Goal: Information Seeking & Learning: Check status

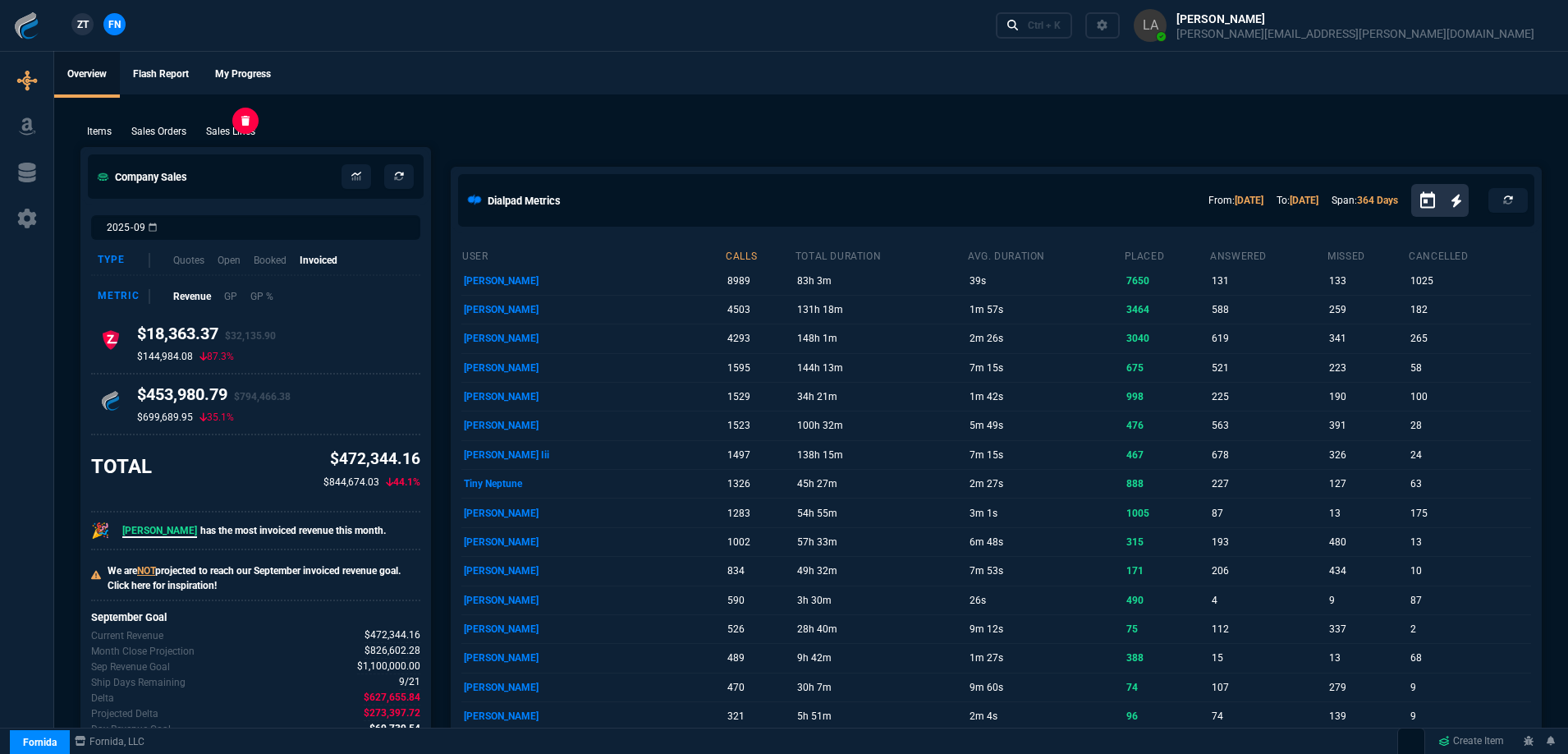
click at [243, 133] on p "Sales Lines" at bounding box center [230, 131] width 49 height 15
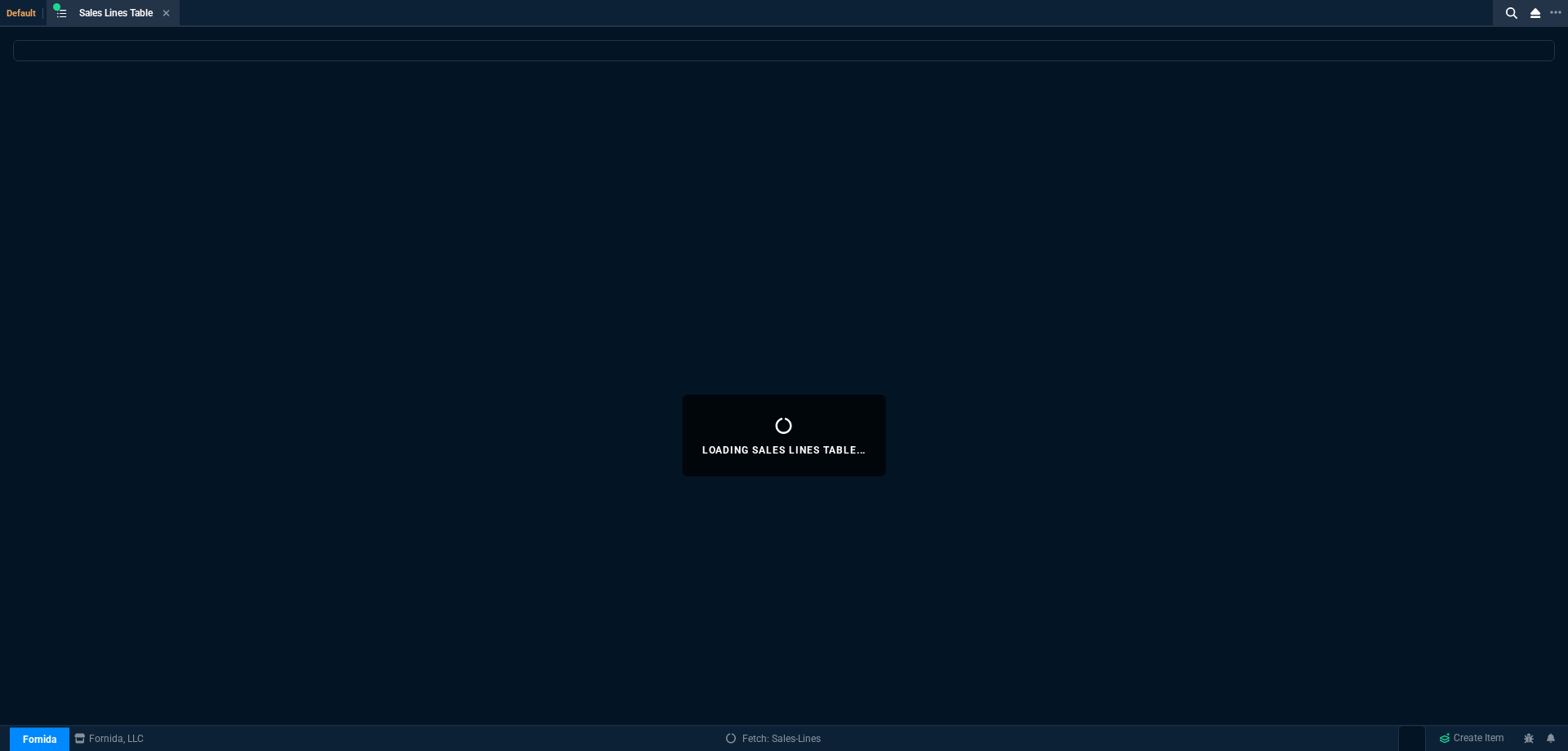
select select
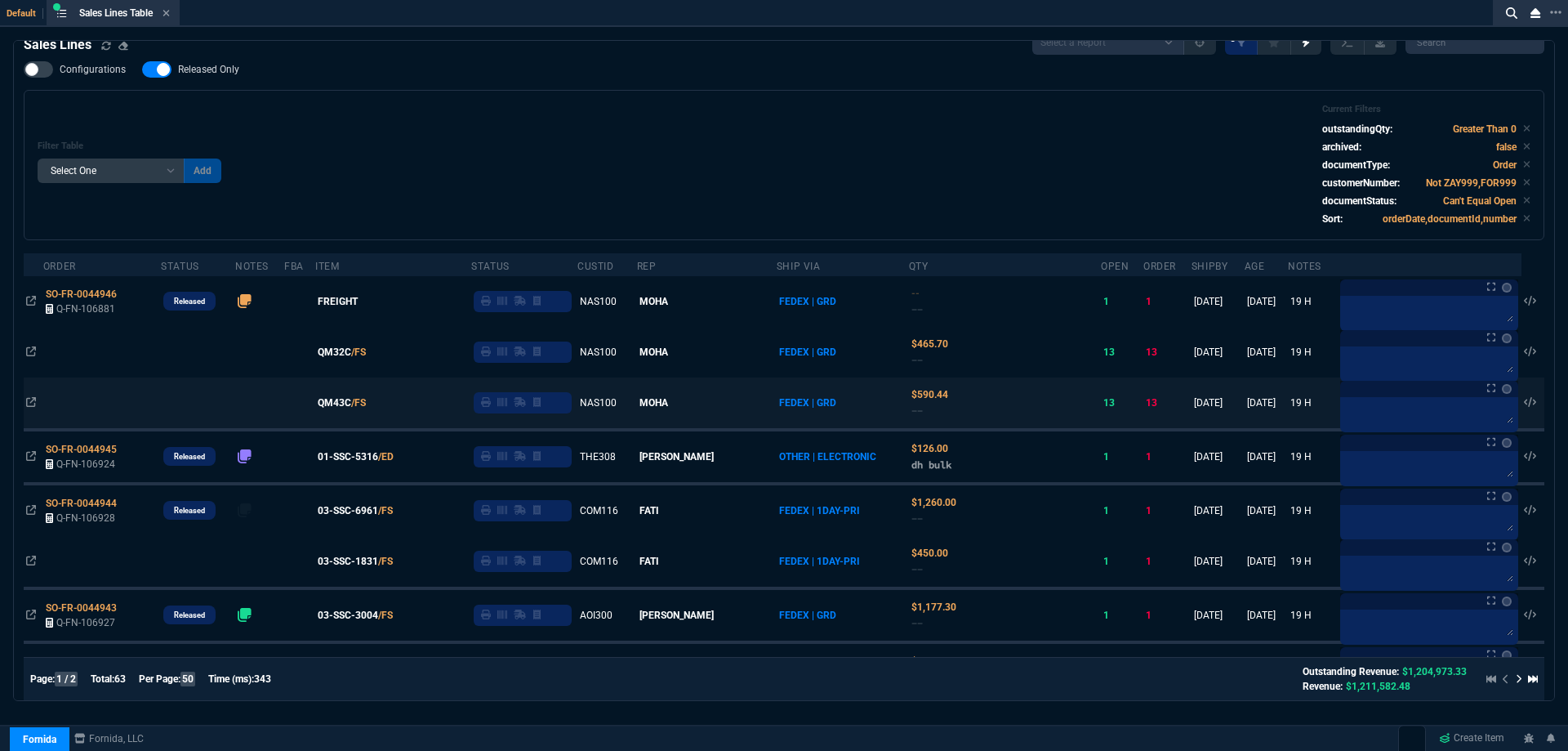
scroll to position [82, 0]
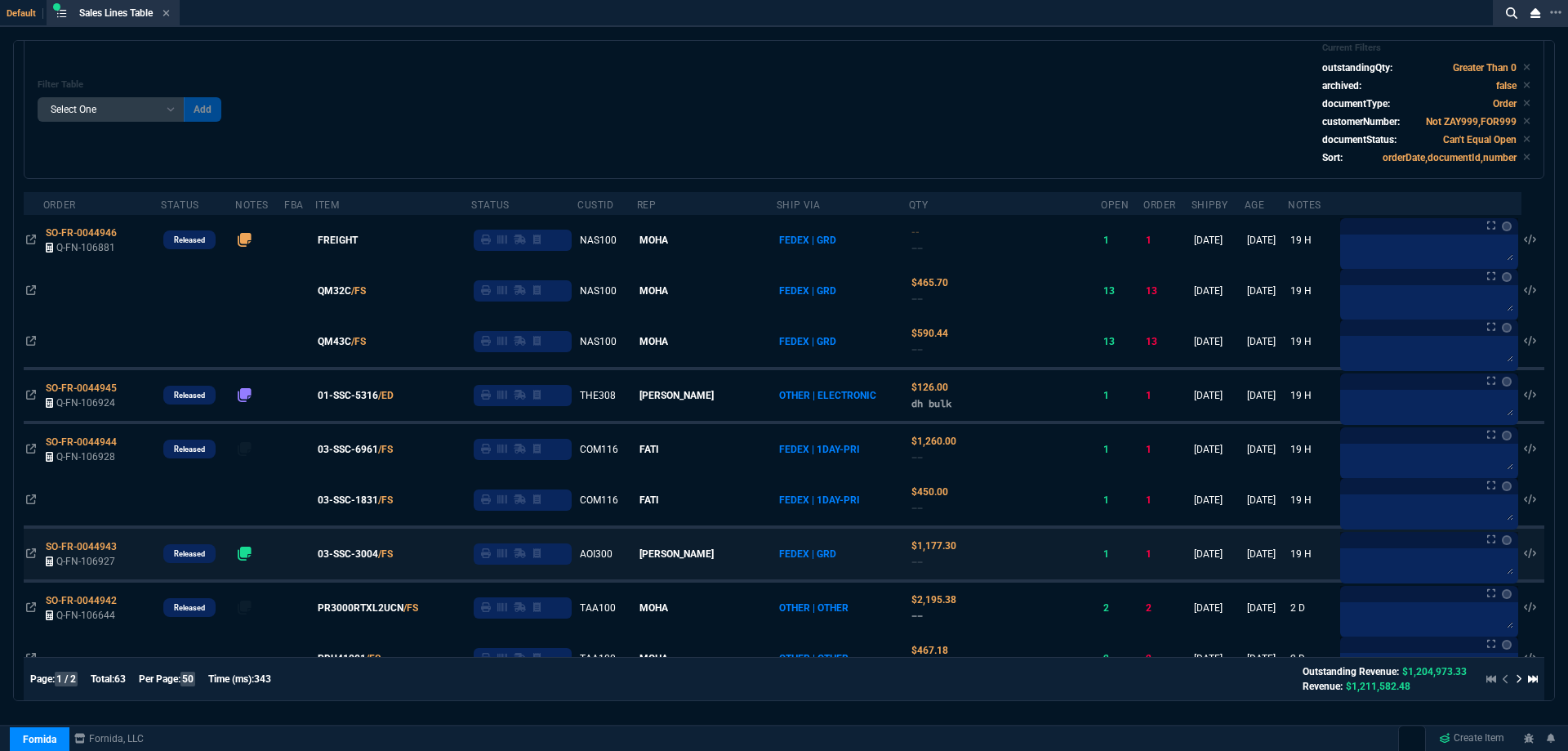
drag, startPoint x: 624, startPoint y: 583, endPoint x: 663, endPoint y: 576, distance: 39.6
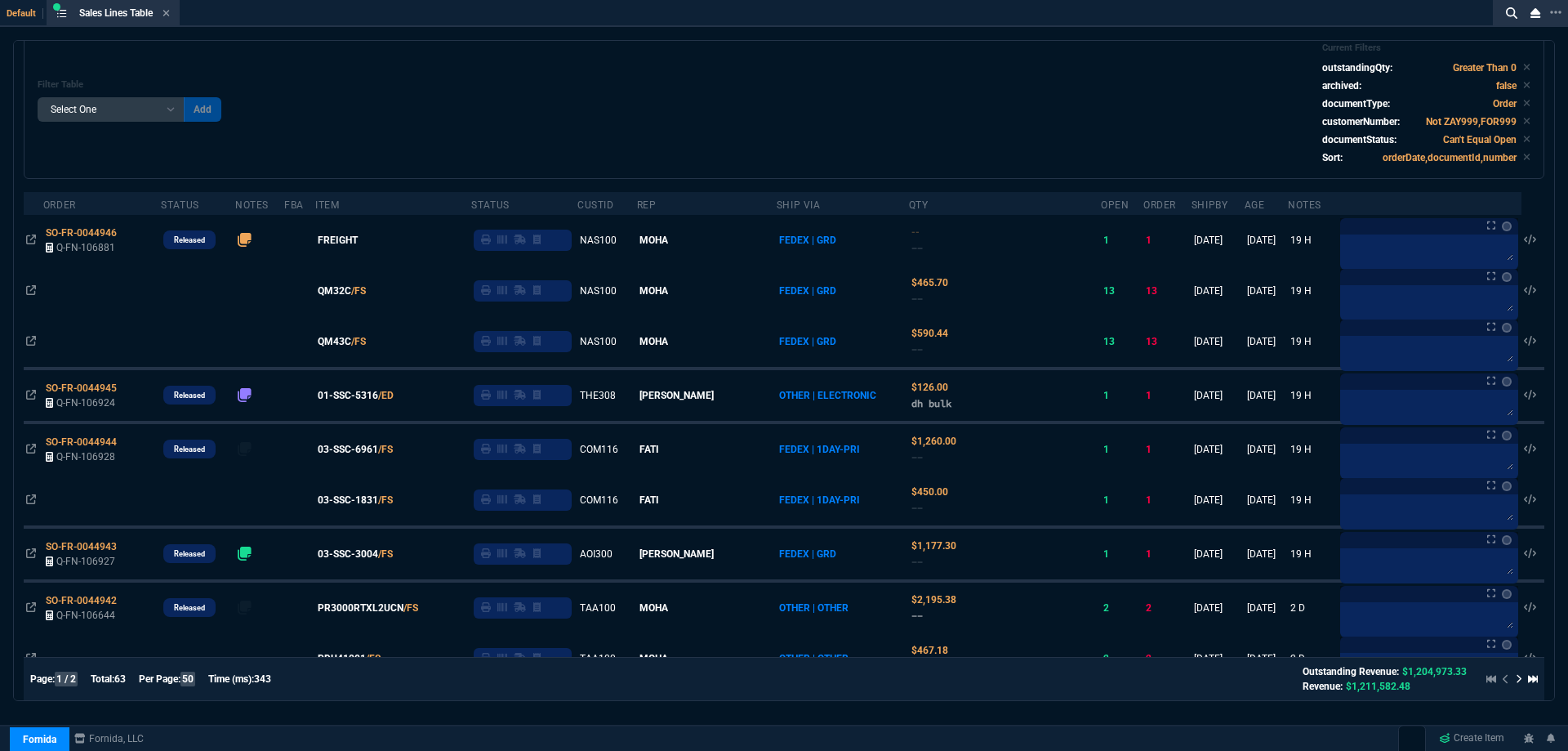
scroll to position [0, 0]
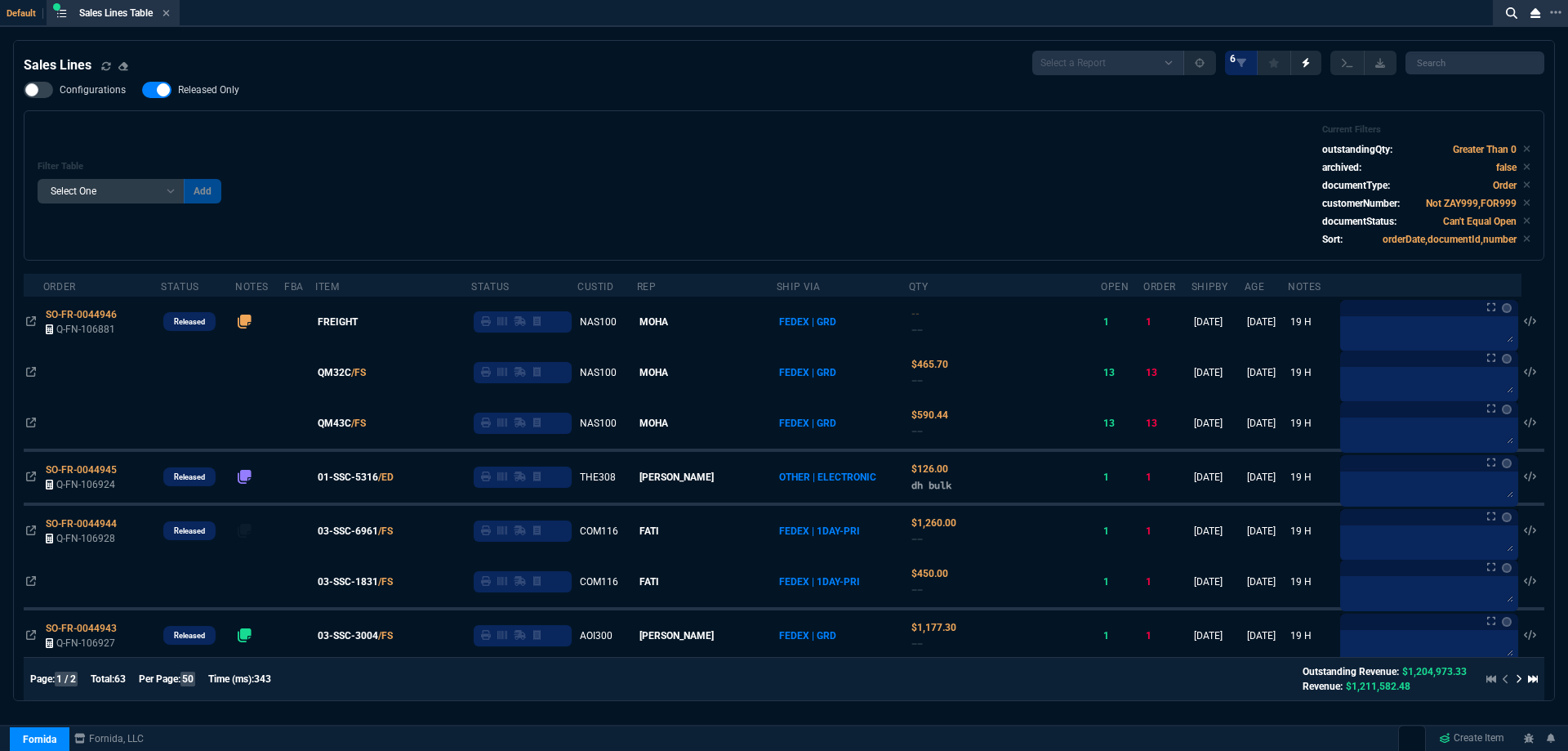
click at [458, 149] on div "Filter Table Select One Add Filter () Age () ATS () Cond (itemVariantCode) Cust…" at bounding box center [784, 185] width 1493 height 122
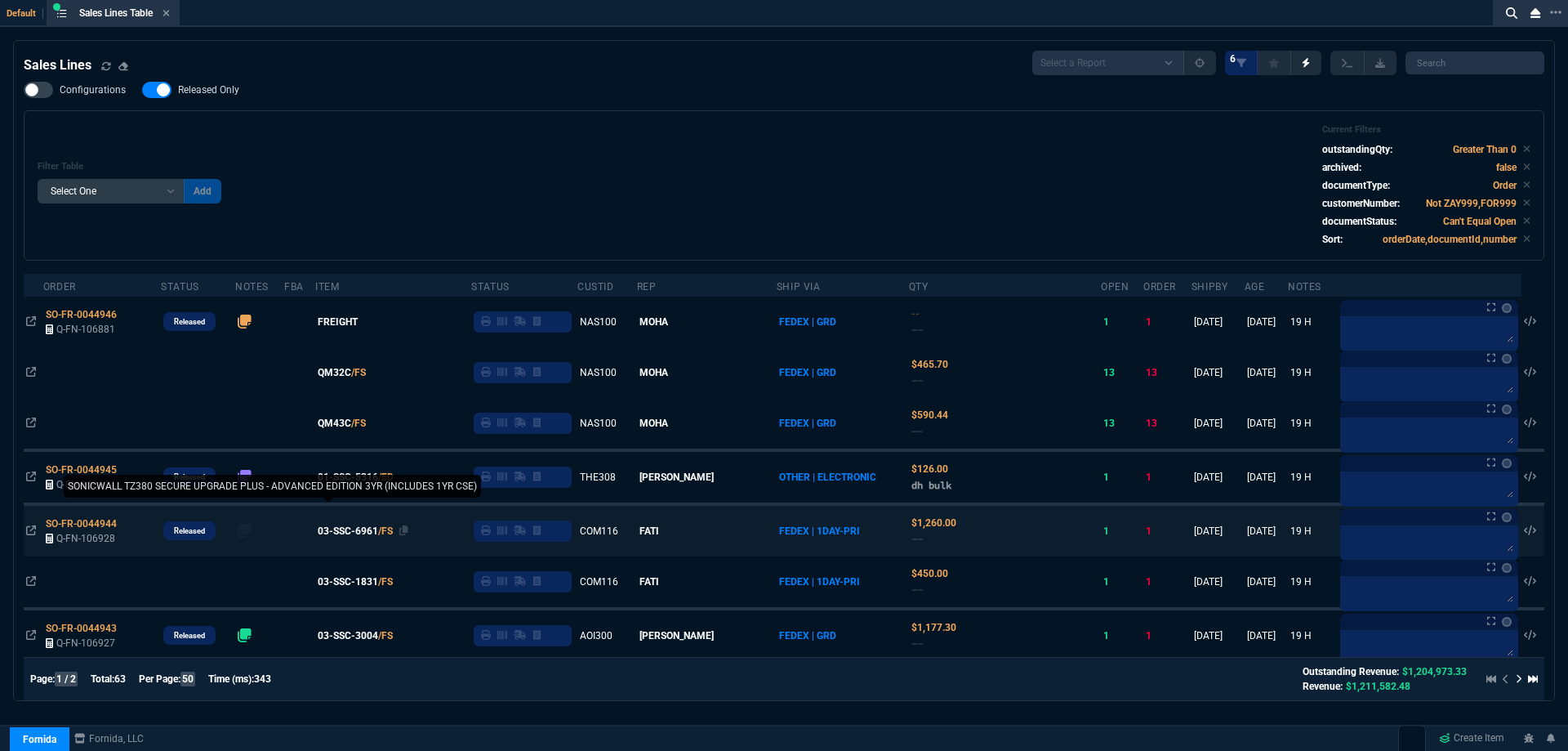
click at [367, 532] on span "03-SSC-6961" at bounding box center [348, 530] width 61 height 15
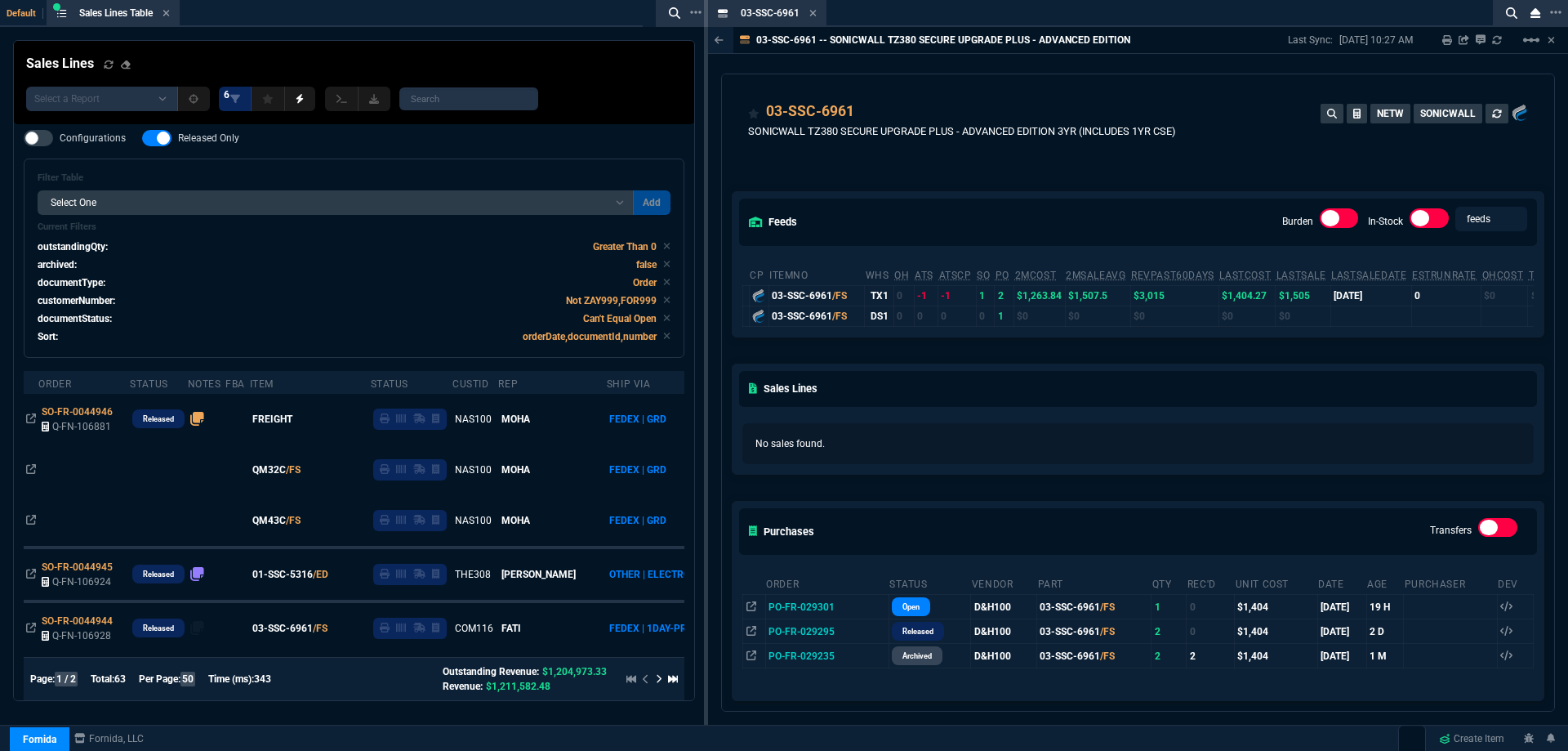
drag, startPoint x: 811, startPoint y: 14, endPoint x: 711, endPoint y: 253, distance: 259.1
click at [811, 14] on icon at bounding box center [813, 12] width 7 height 10
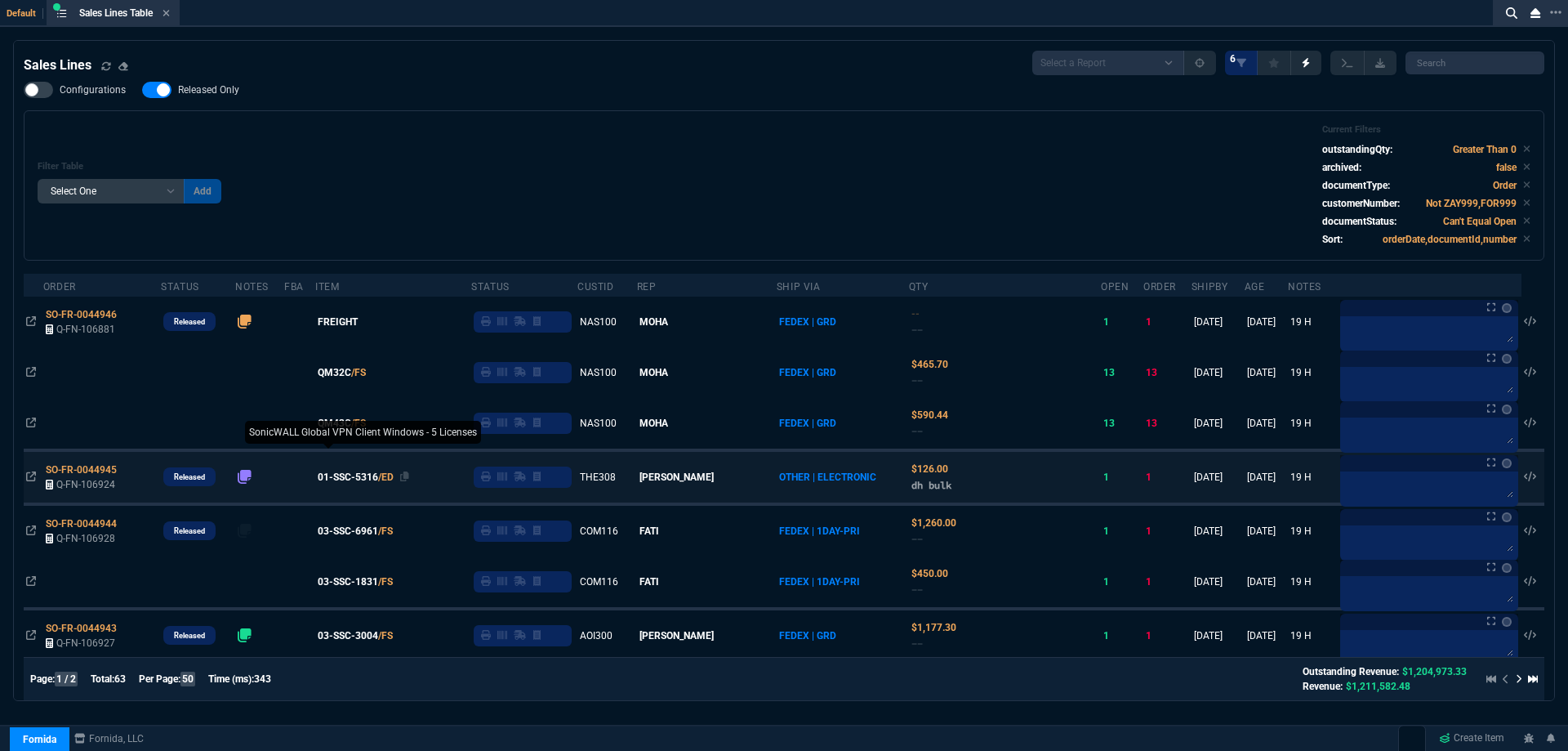
scroll to position [82, 0]
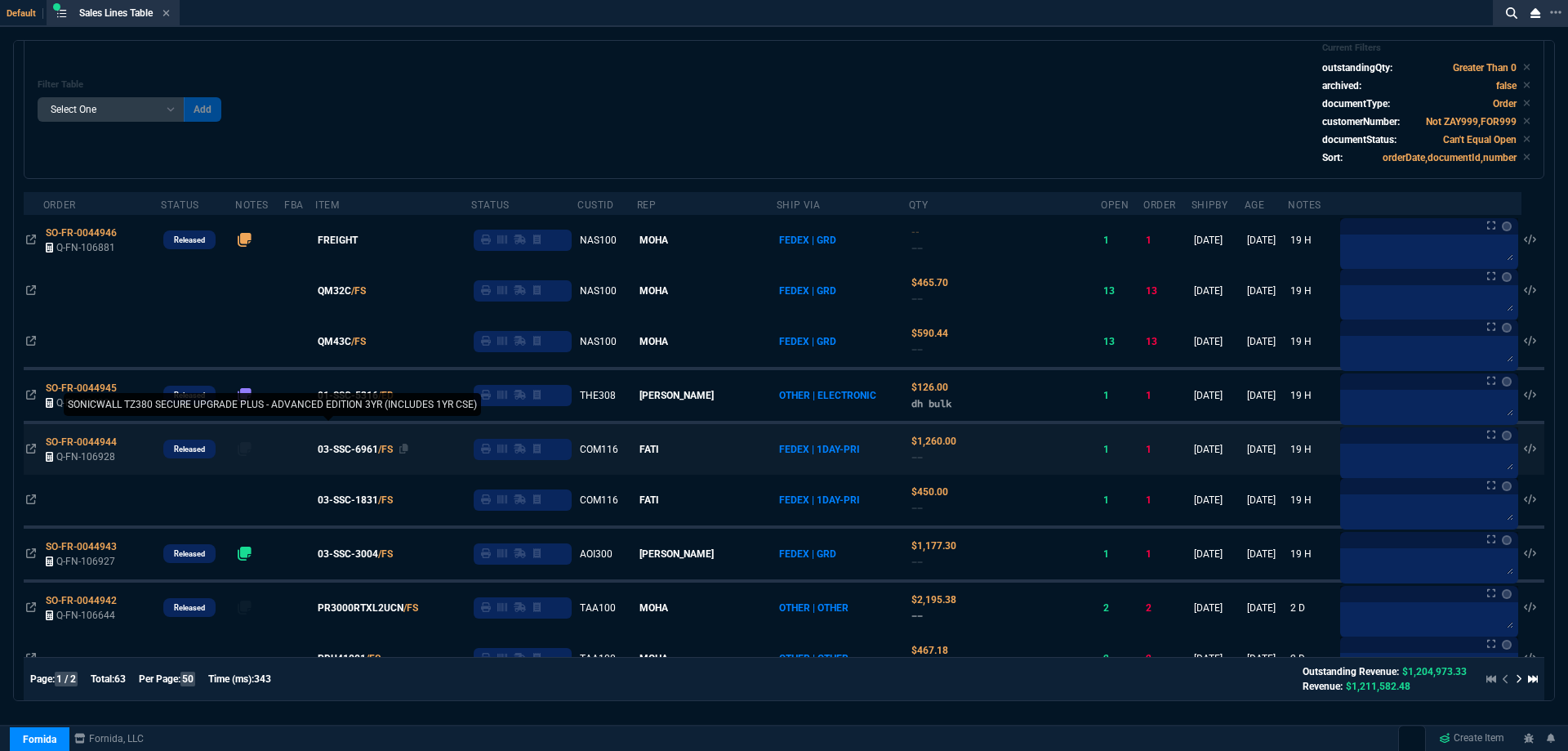
click at [353, 497] on span "03-SSC-1831" at bounding box center [348, 499] width 61 height 15
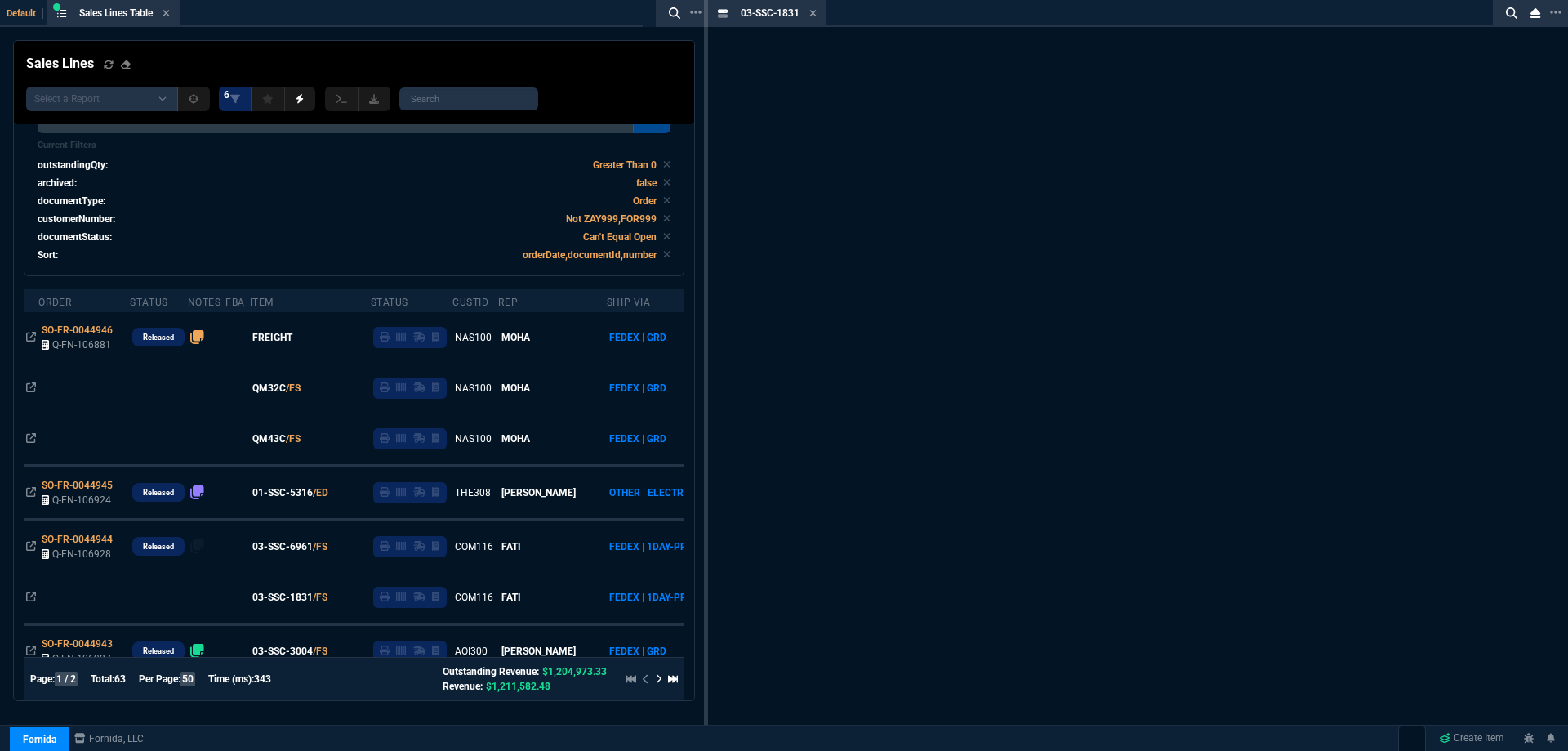
scroll to position [130, 0]
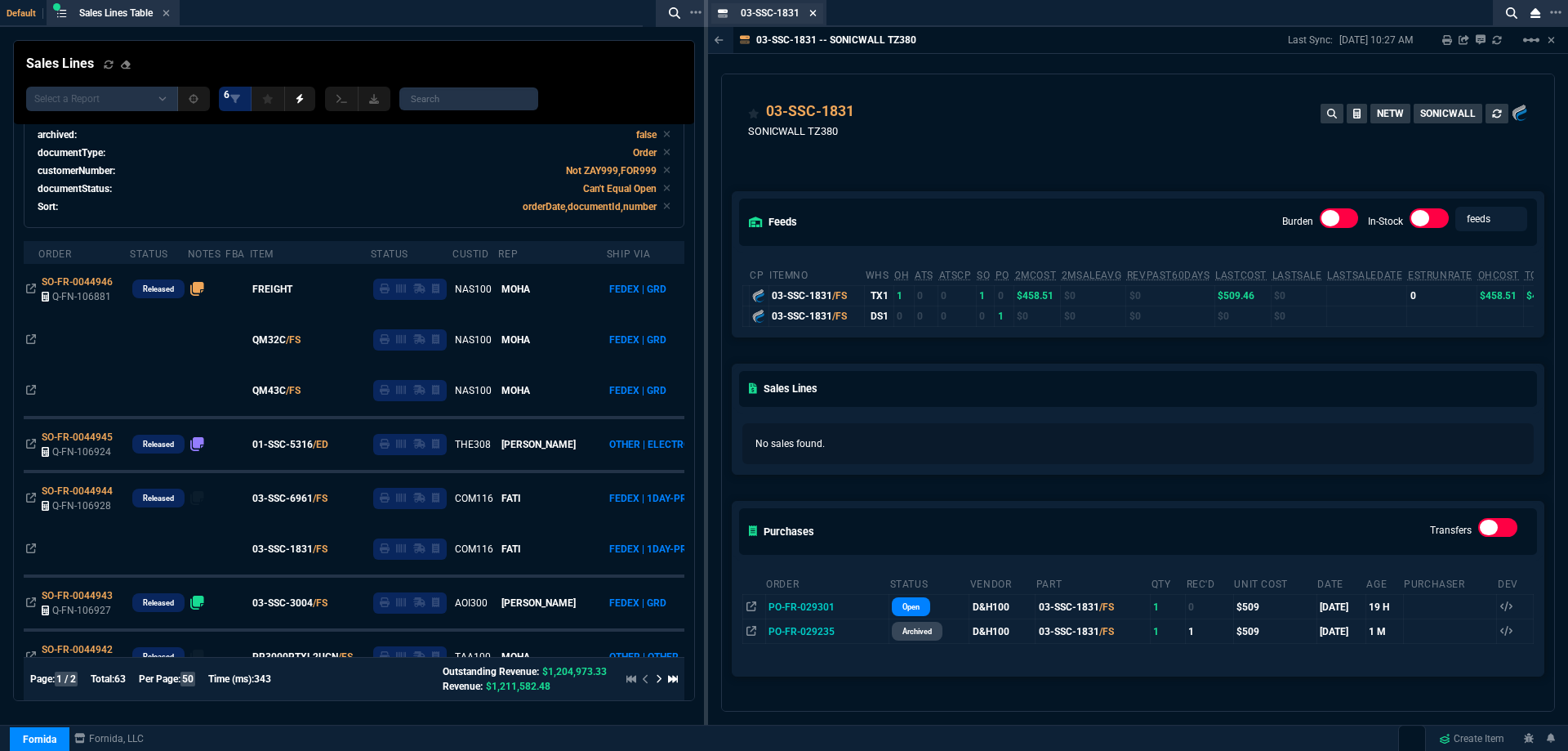
click at [814, 17] on icon at bounding box center [813, 12] width 7 height 10
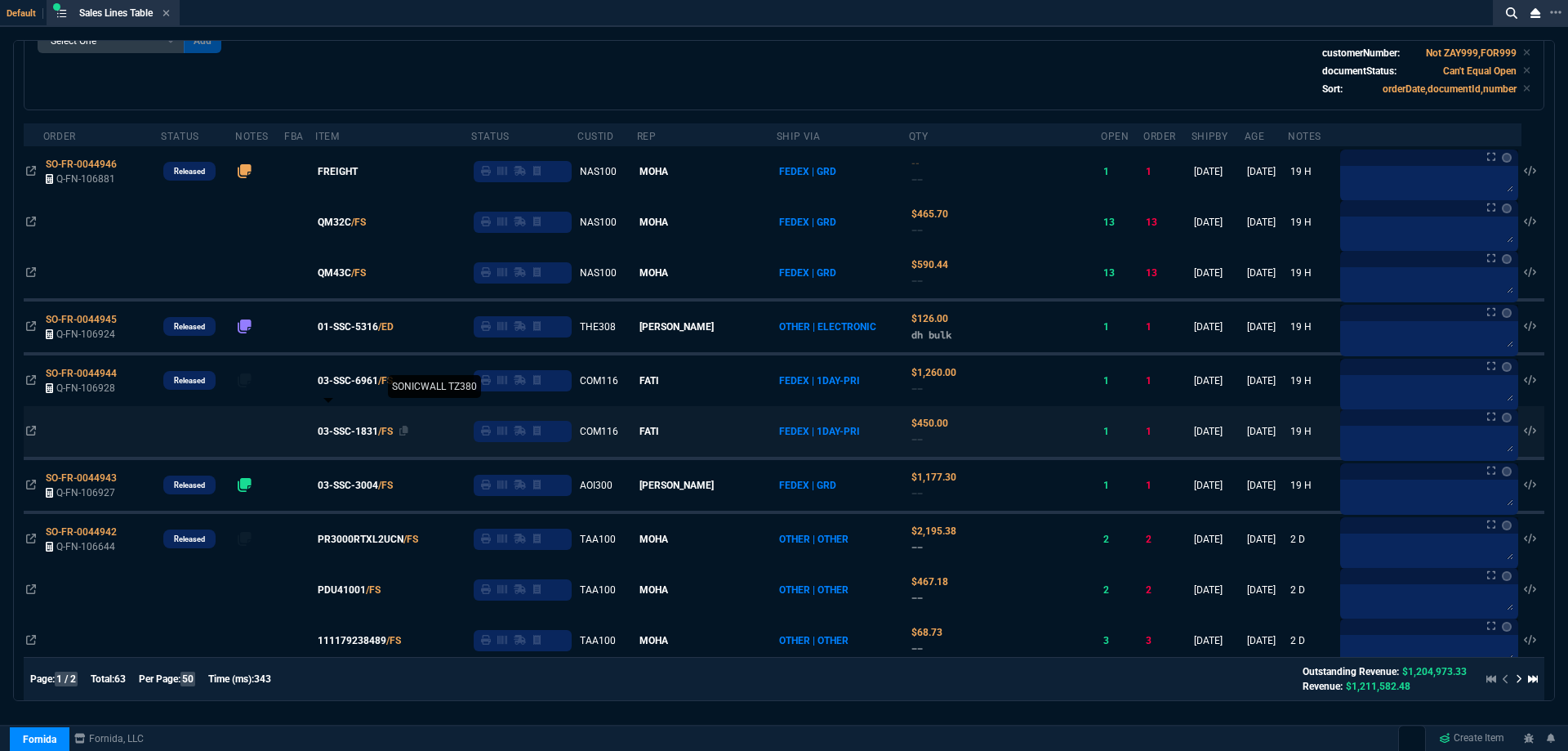
scroll to position [163, 0]
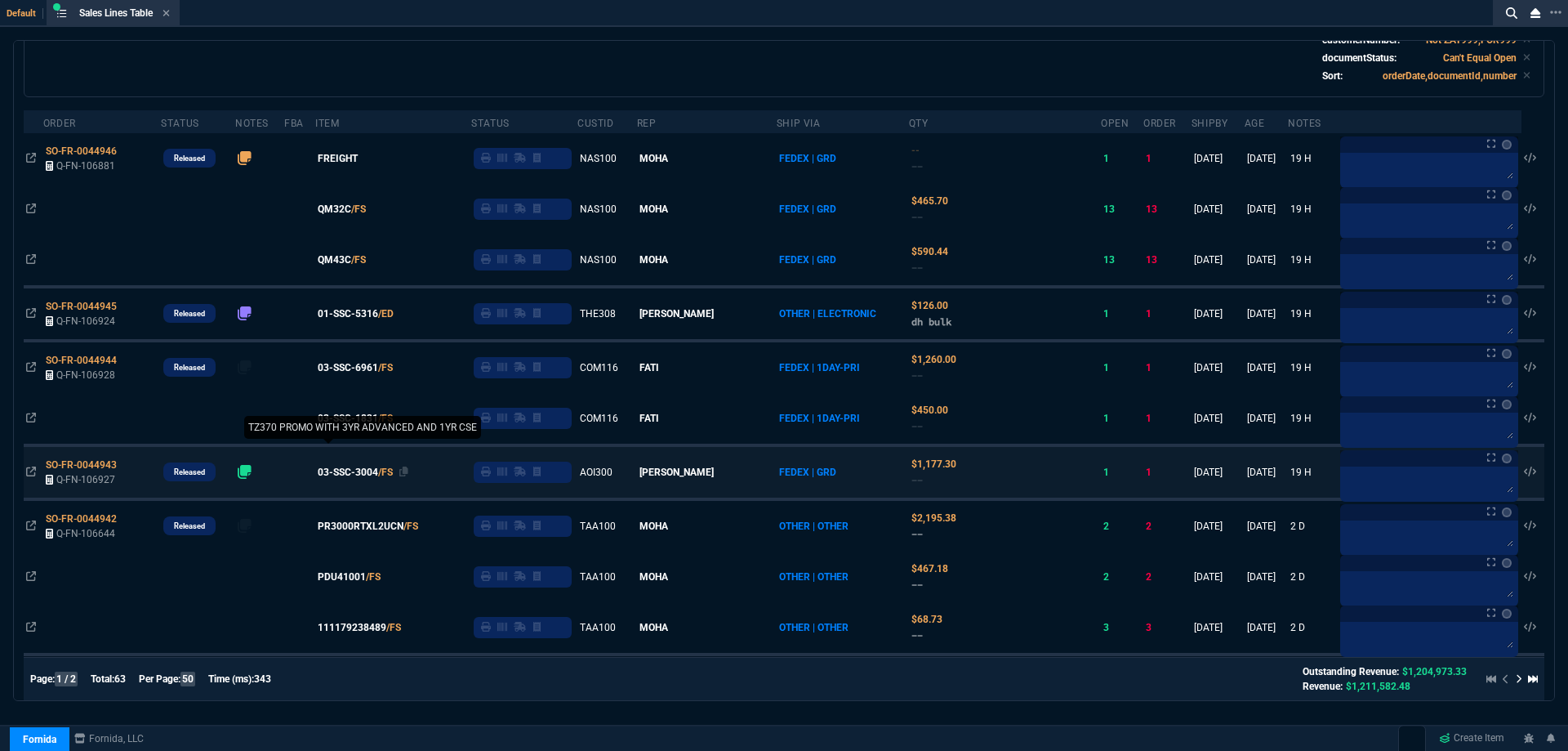
click at [356, 468] on span "03-SSC-3004" at bounding box center [348, 471] width 61 height 15
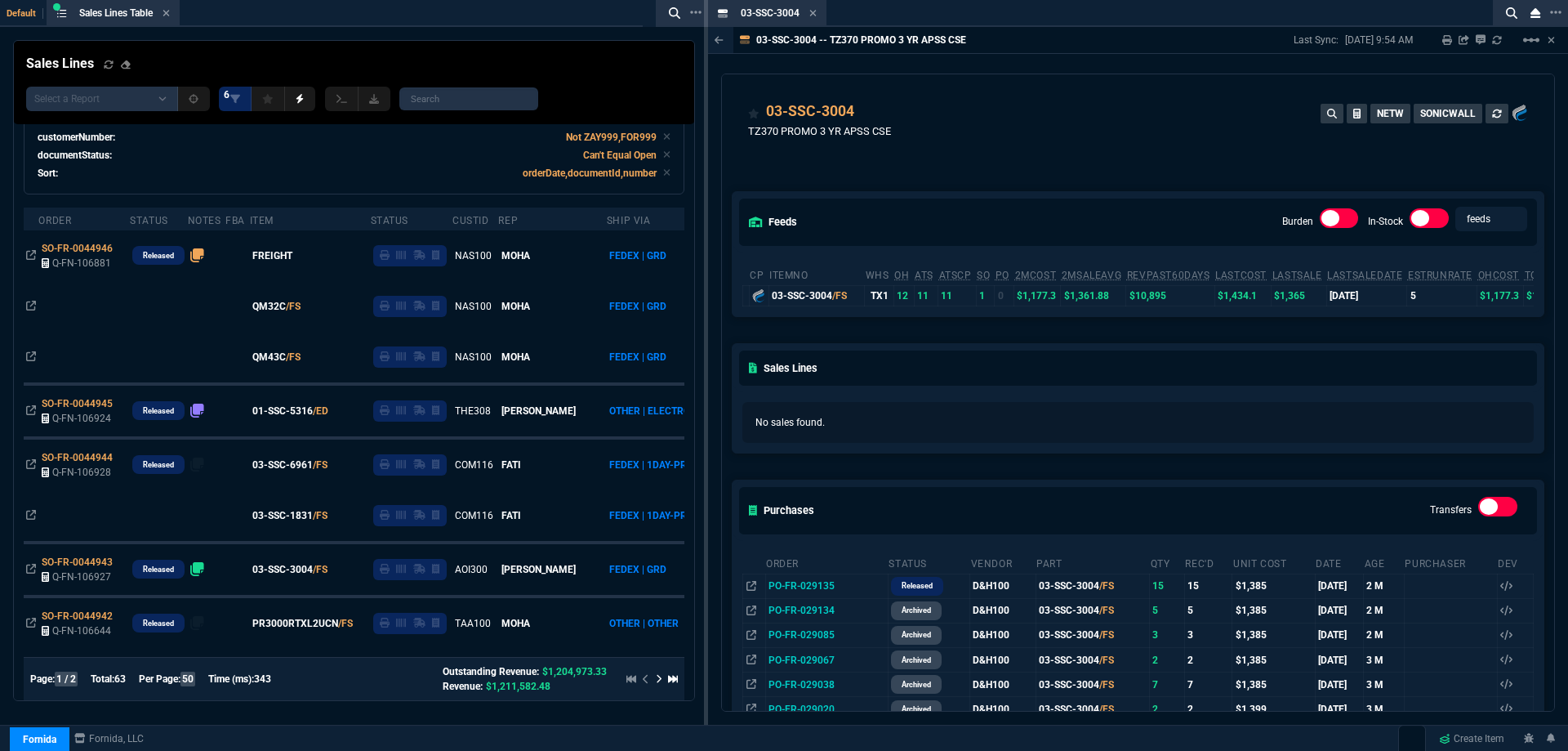
drag, startPoint x: 810, startPoint y: 11, endPoint x: 805, endPoint y: 28, distance: 17.7
click at [810, 11] on icon at bounding box center [813, 12] width 7 height 10
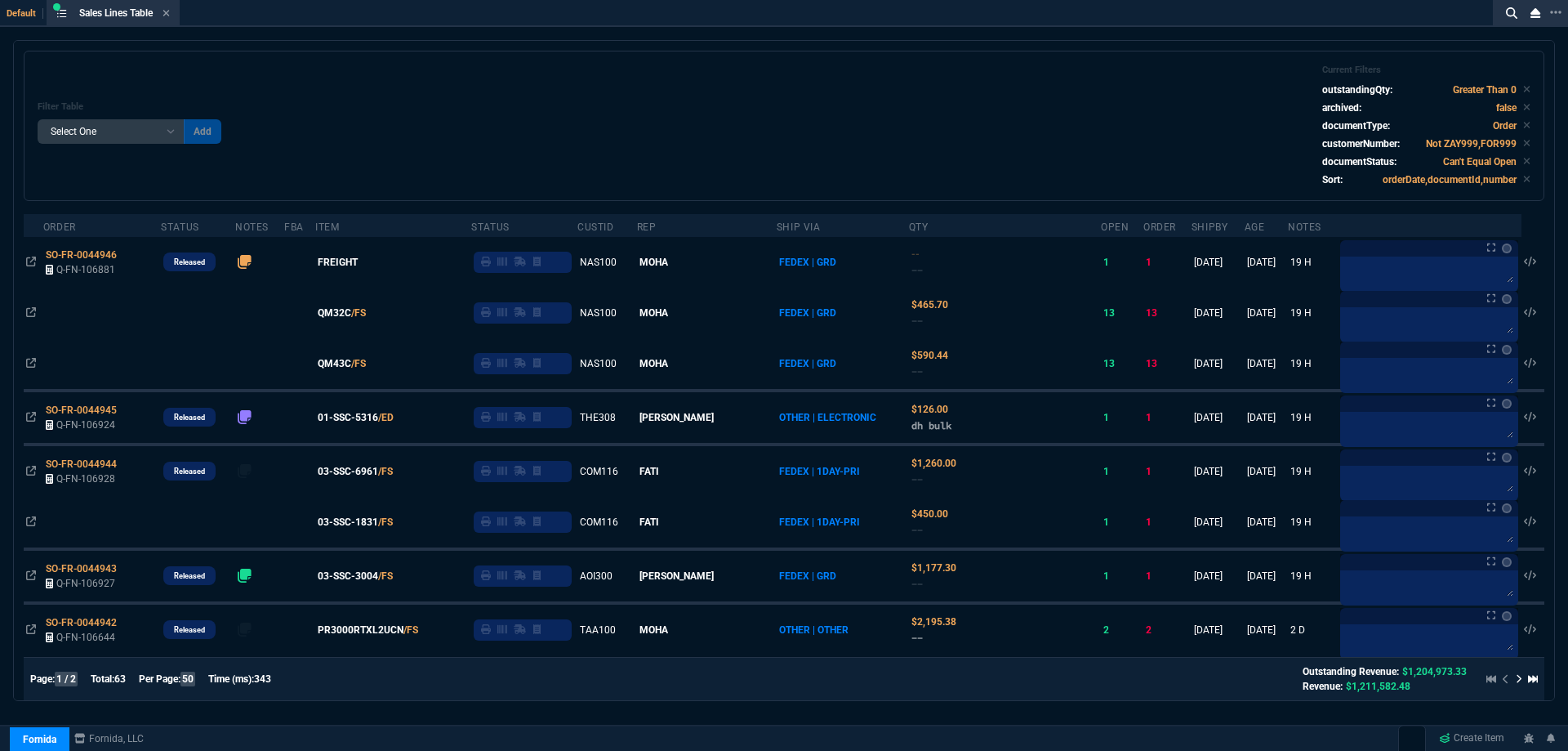
scroll to position [0, 0]
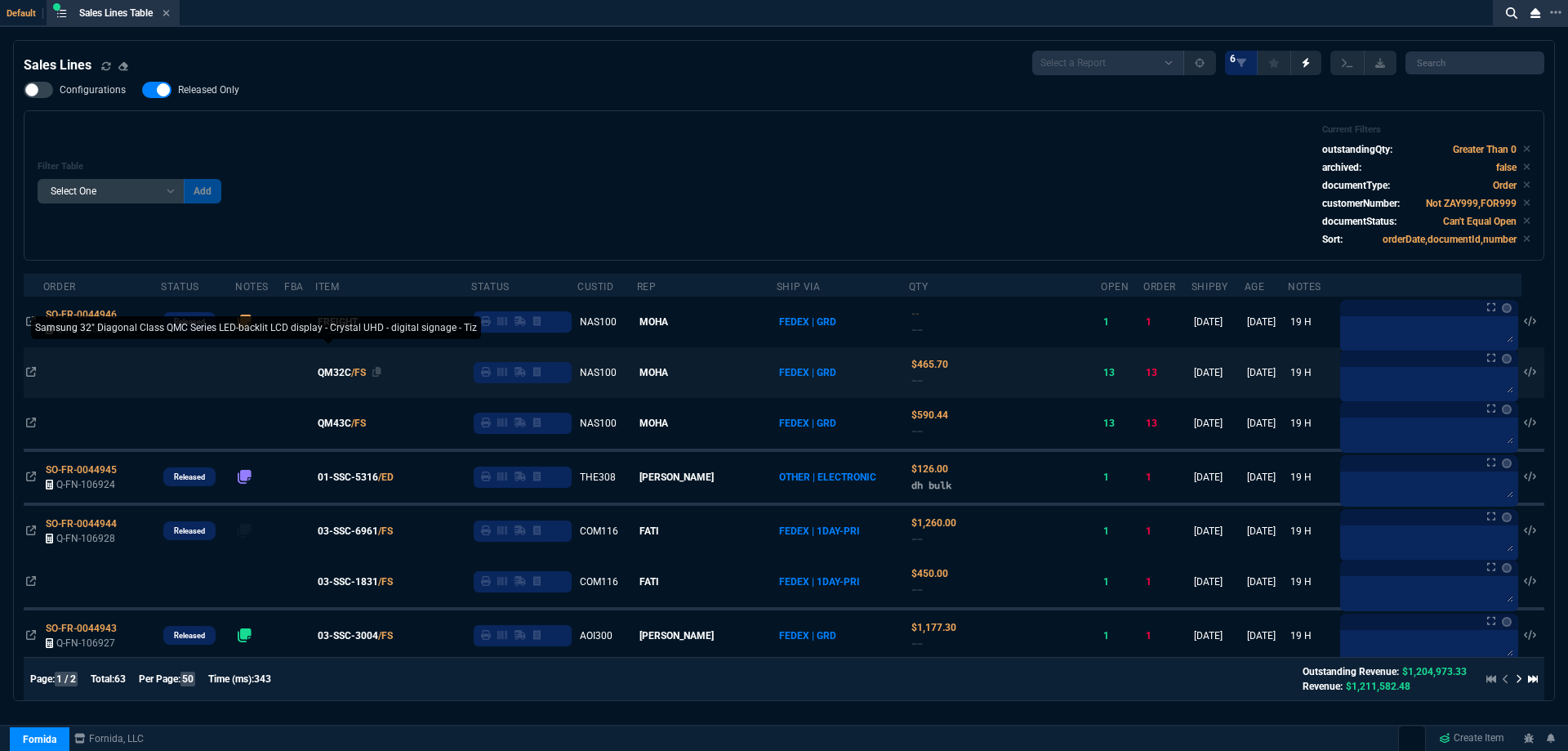
click at [351, 371] on span "QM32C" at bounding box center [334, 372] width 34 height 15
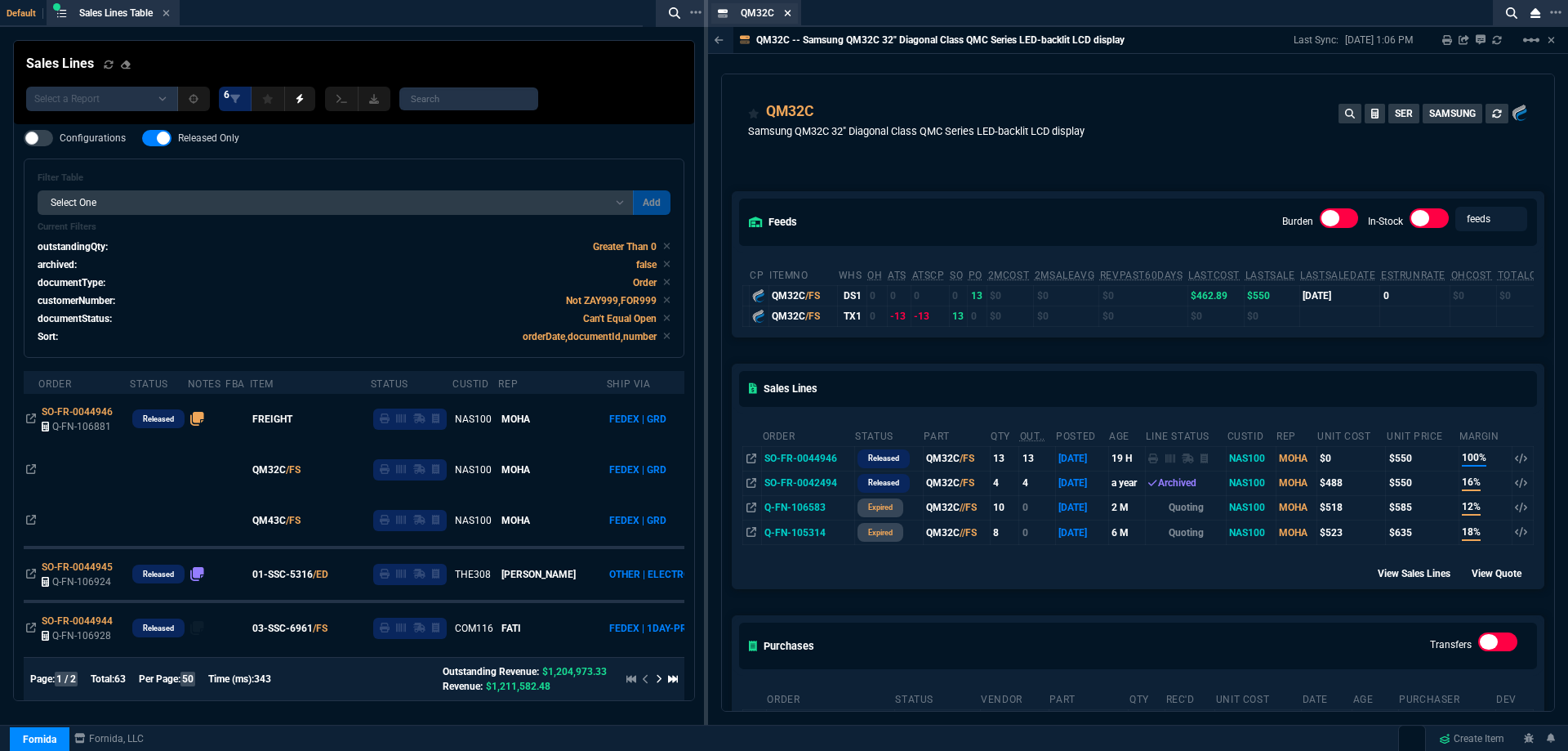
click at [784, 16] on icon at bounding box center [787, 12] width 7 height 10
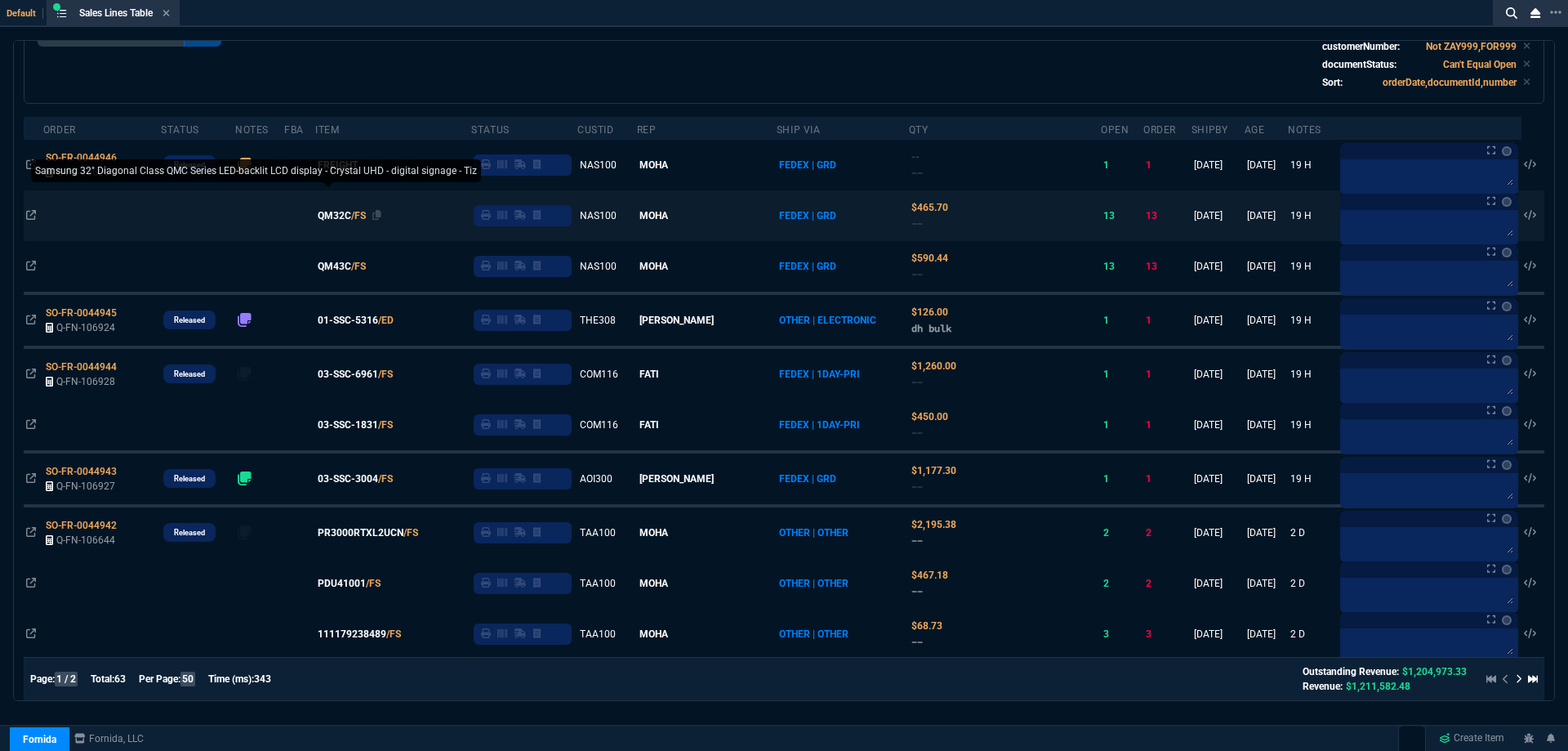
scroll to position [163, 0]
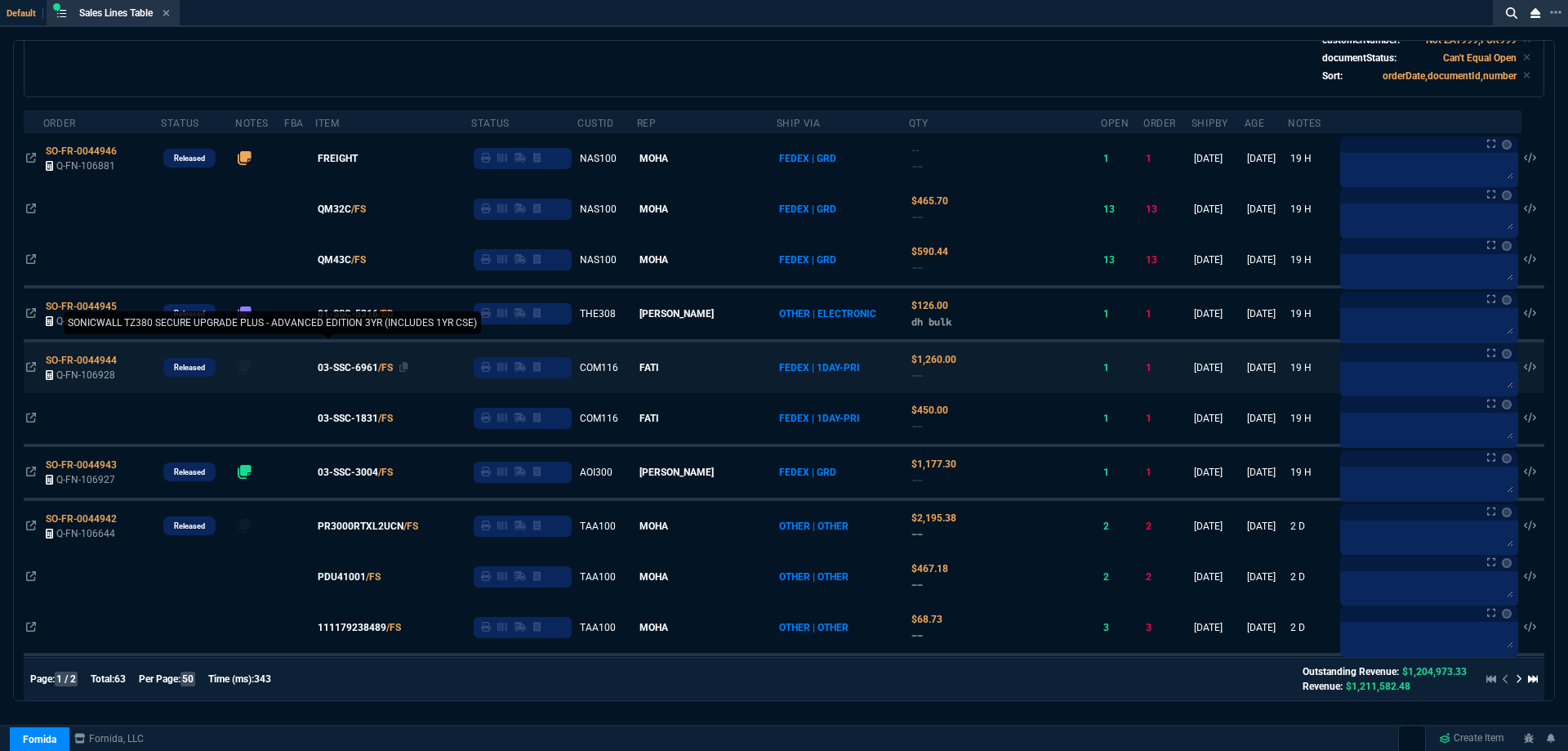
click at [372, 368] on span "03-SSC-6961" at bounding box center [348, 367] width 61 height 15
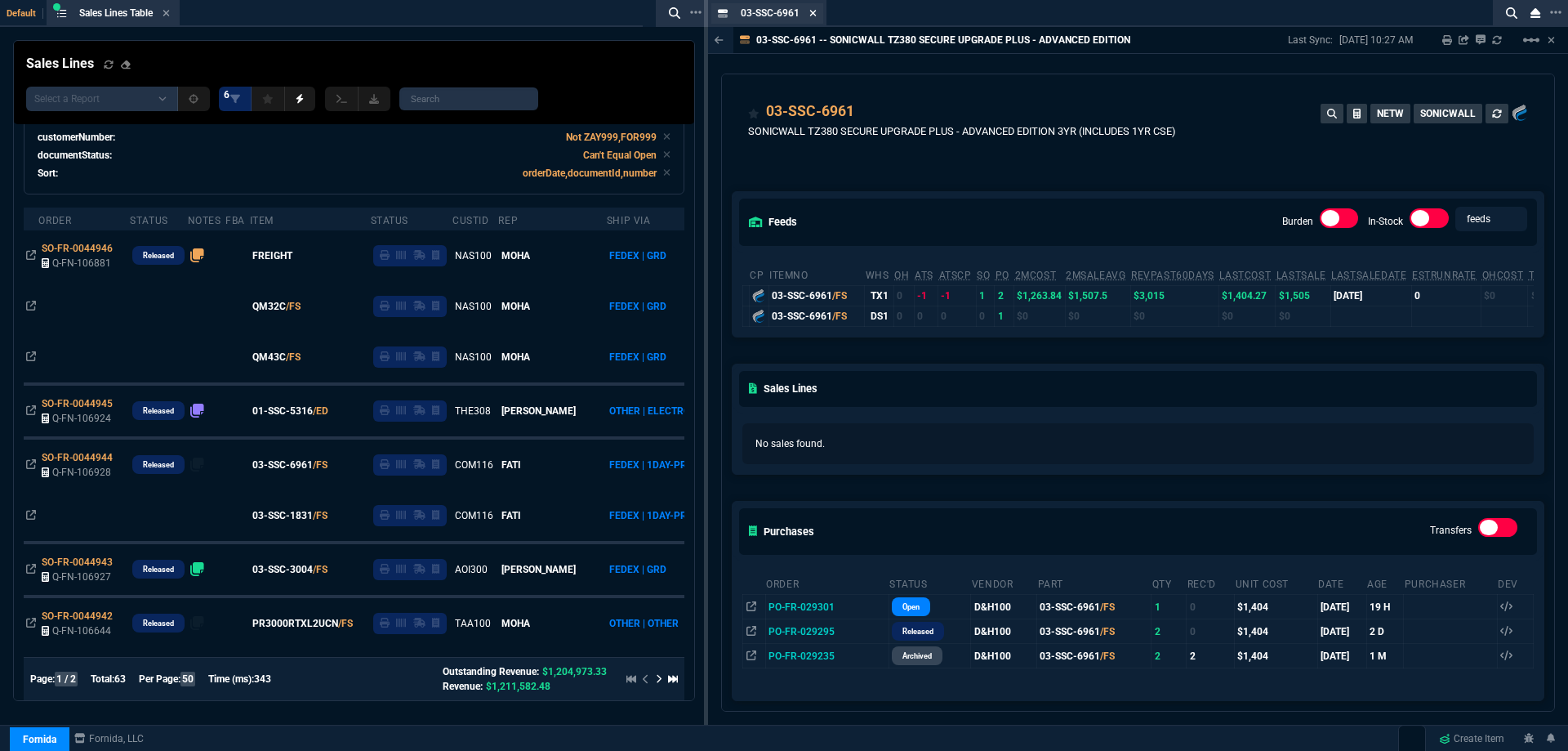
click at [811, 16] on icon at bounding box center [813, 12] width 7 height 10
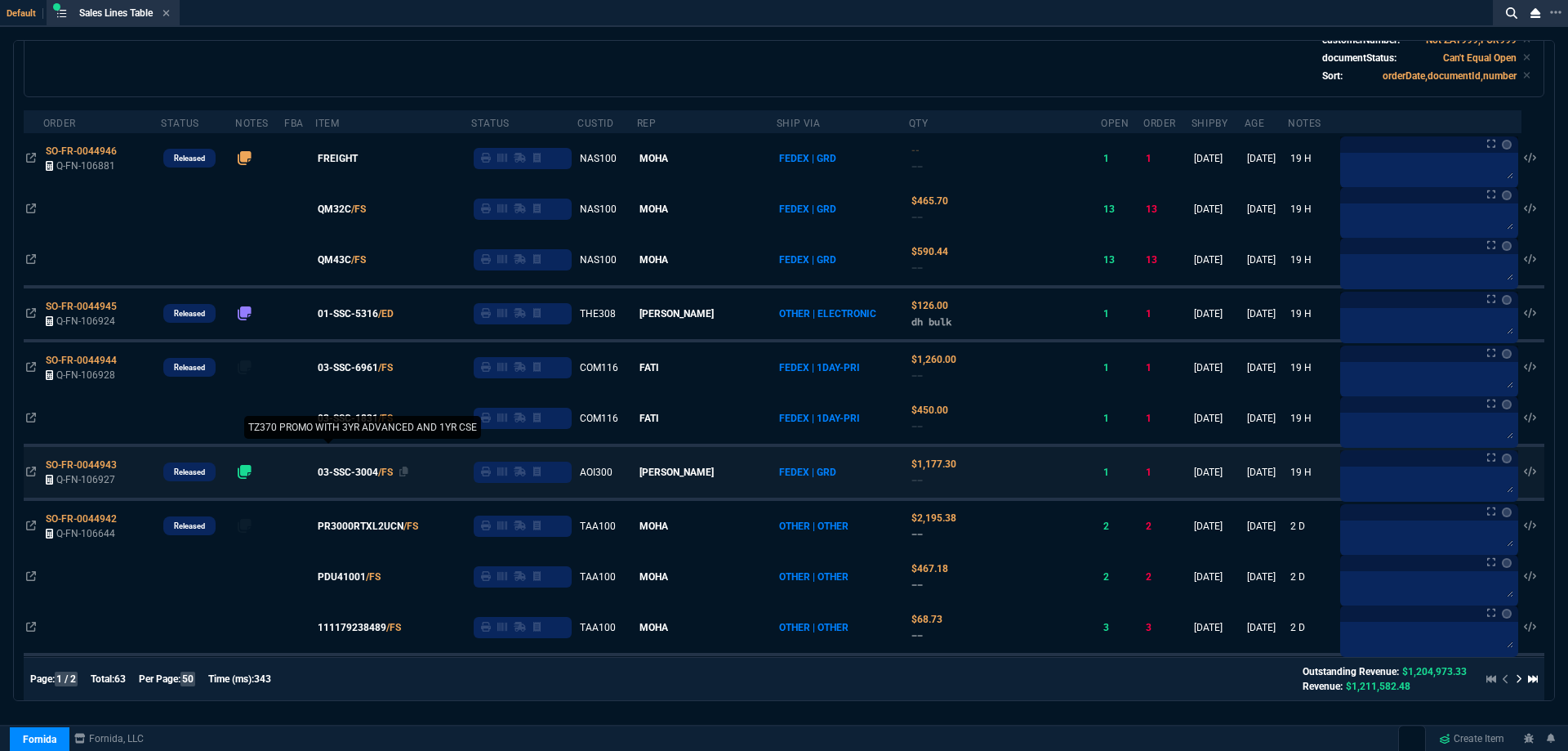
scroll to position [245, 0]
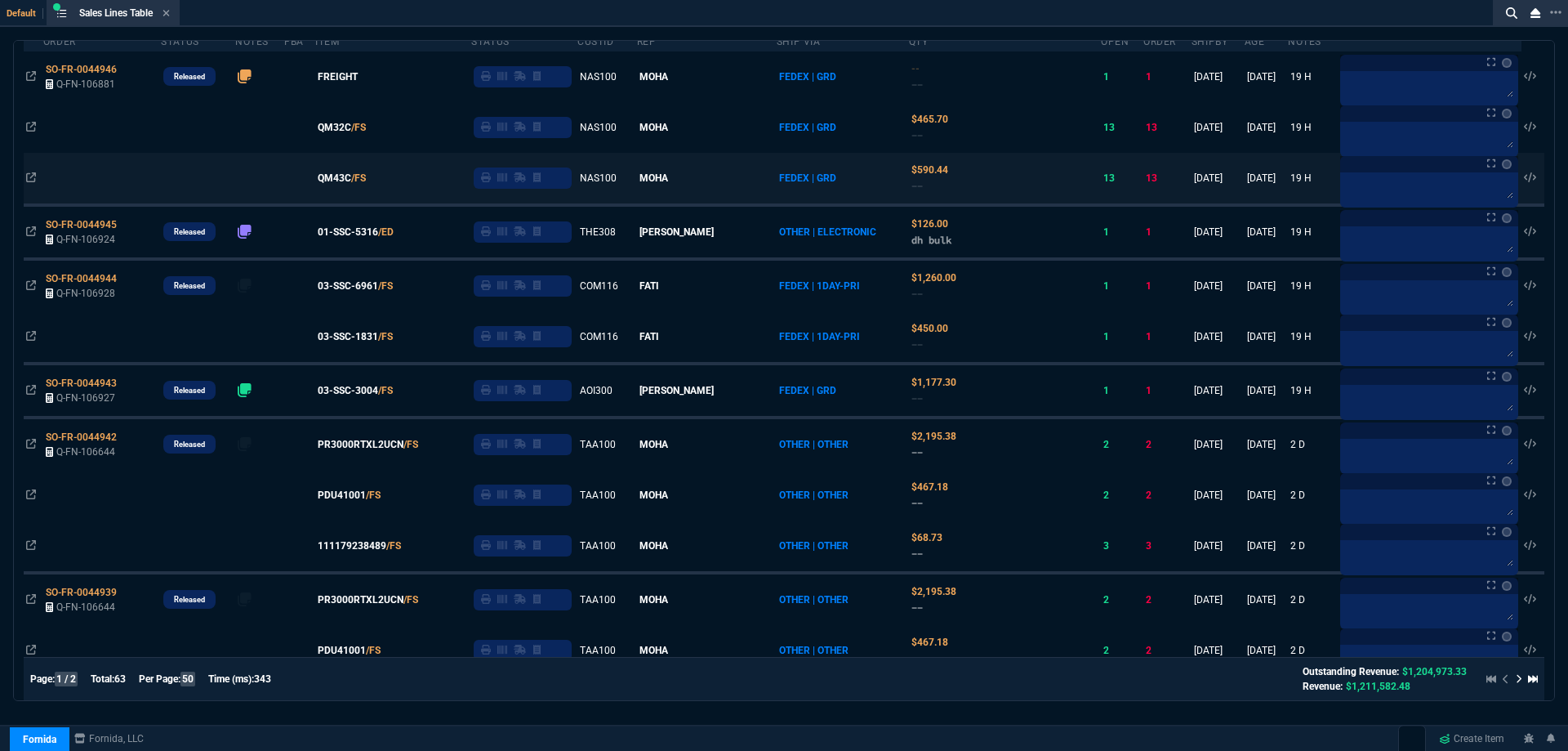
click at [352, 393] on span "03-SSC-3004" at bounding box center [348, 390] width 61 height 15
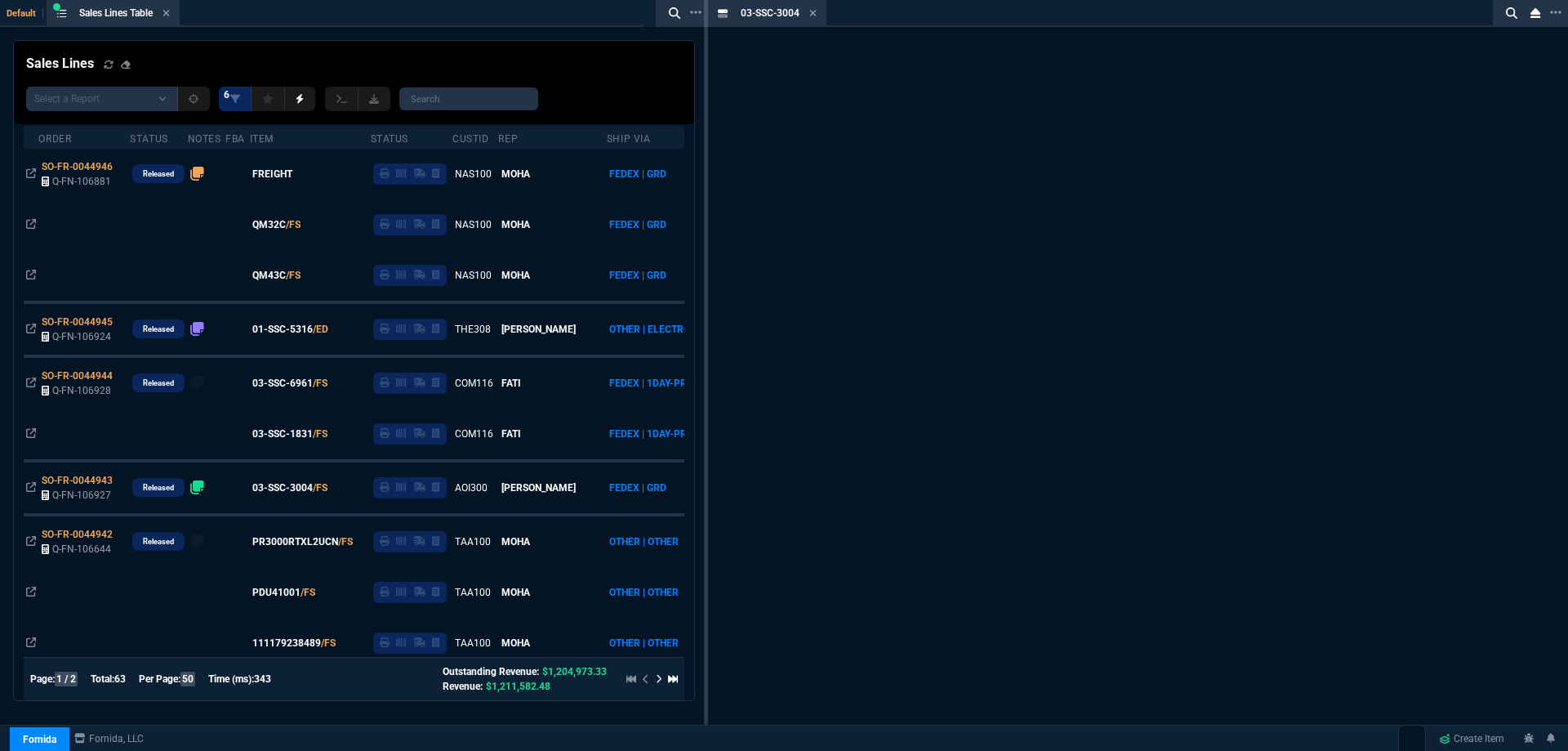
scroll to position [342, 0]
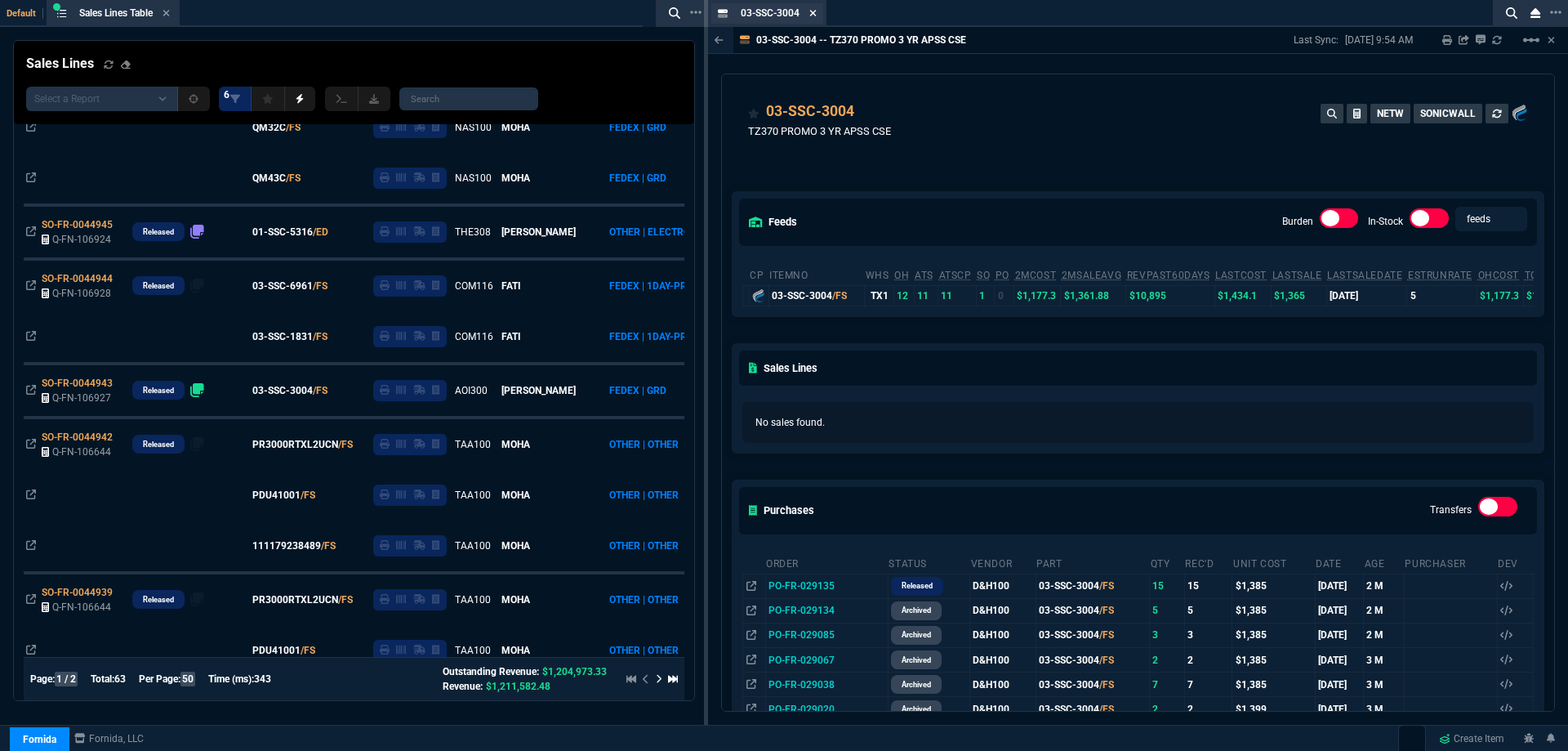
click at [812, 10] on icon at bounding box center [813, 12] width 7 height 10
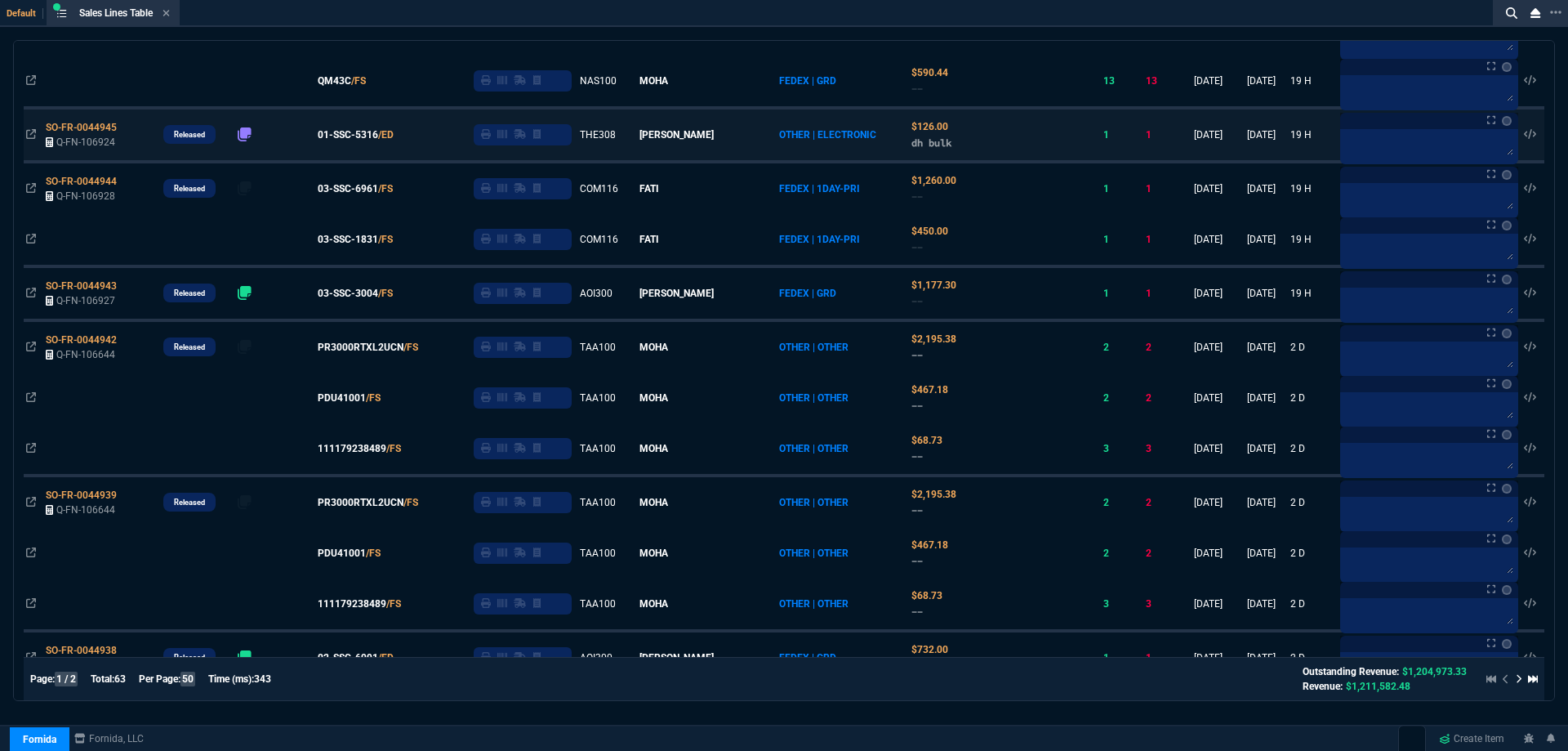
scroll to position [245, 0]
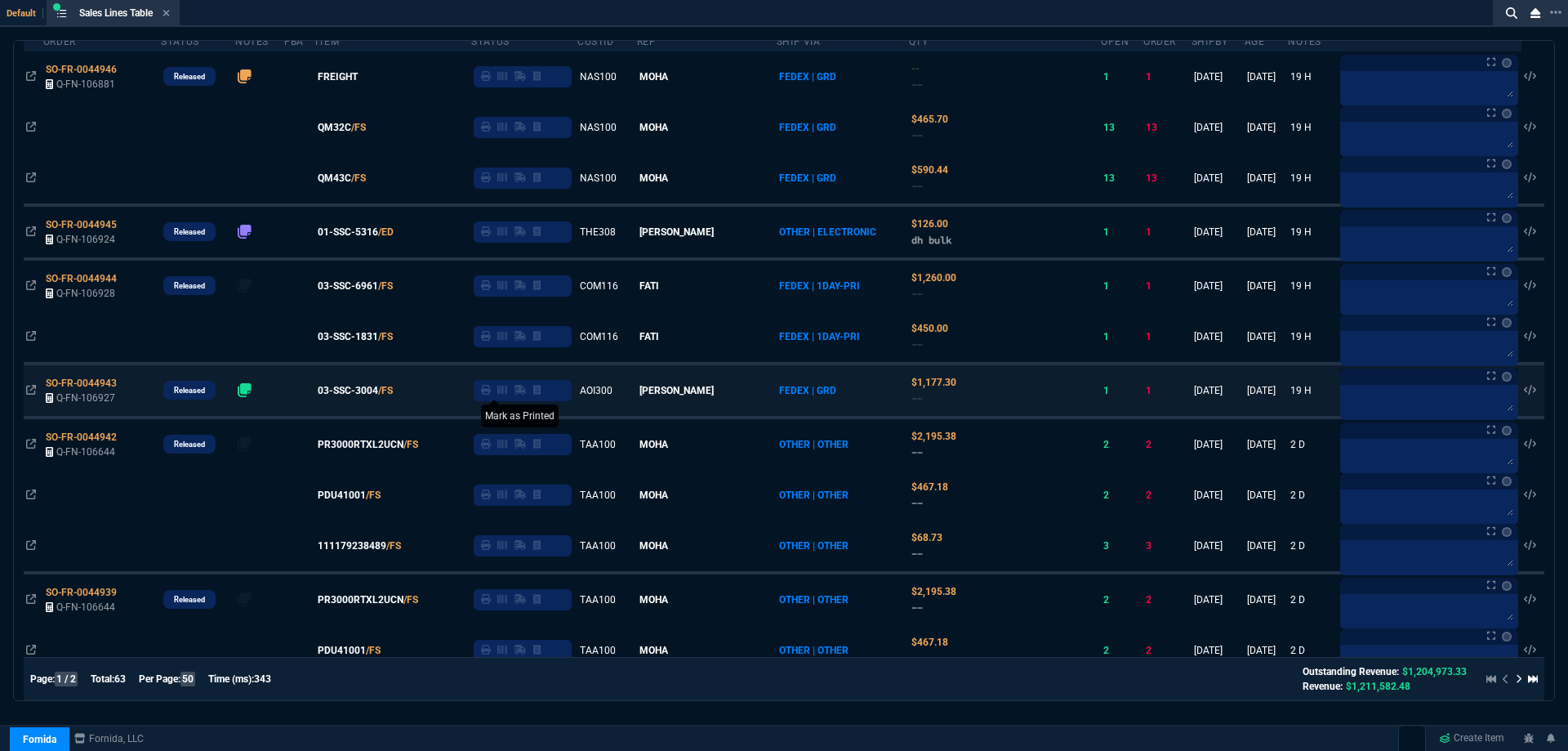
click at [491, 392] on icon at bounding box center [485, 389] width 10 height 10
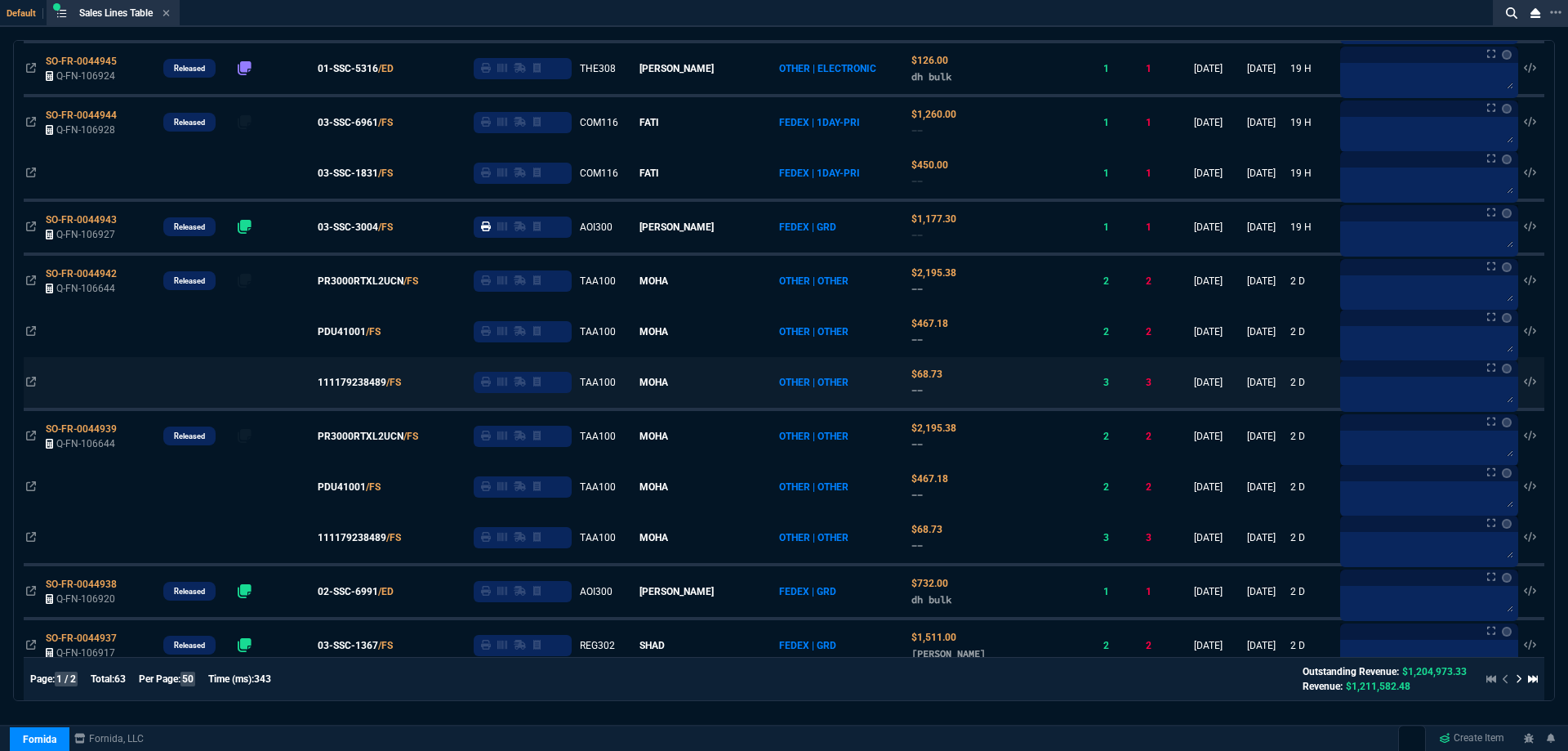
scroll to position [491, 0]
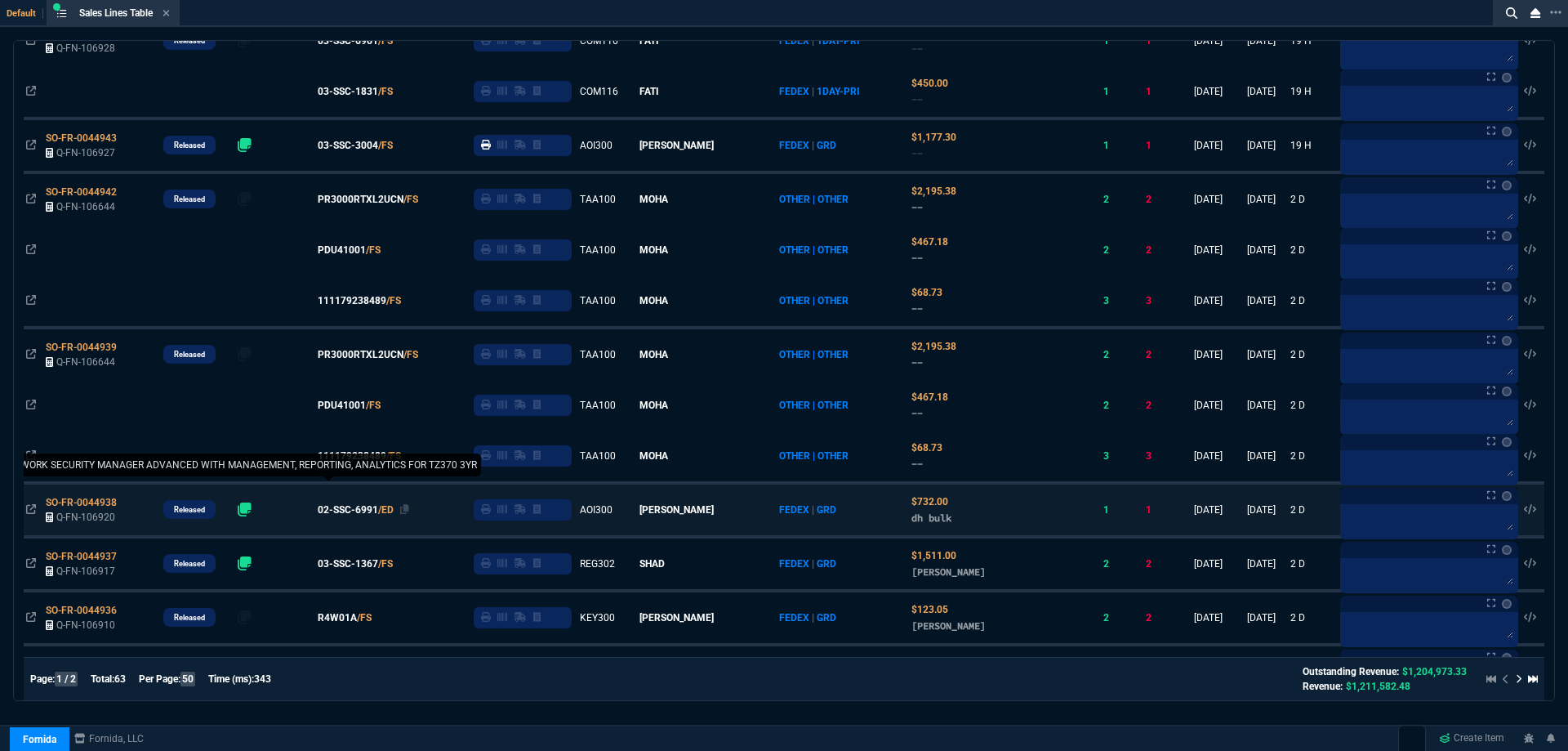
click at [351, 511] on span "02-SSC-6991" at bounding box center [348, 510] width 61 height 15
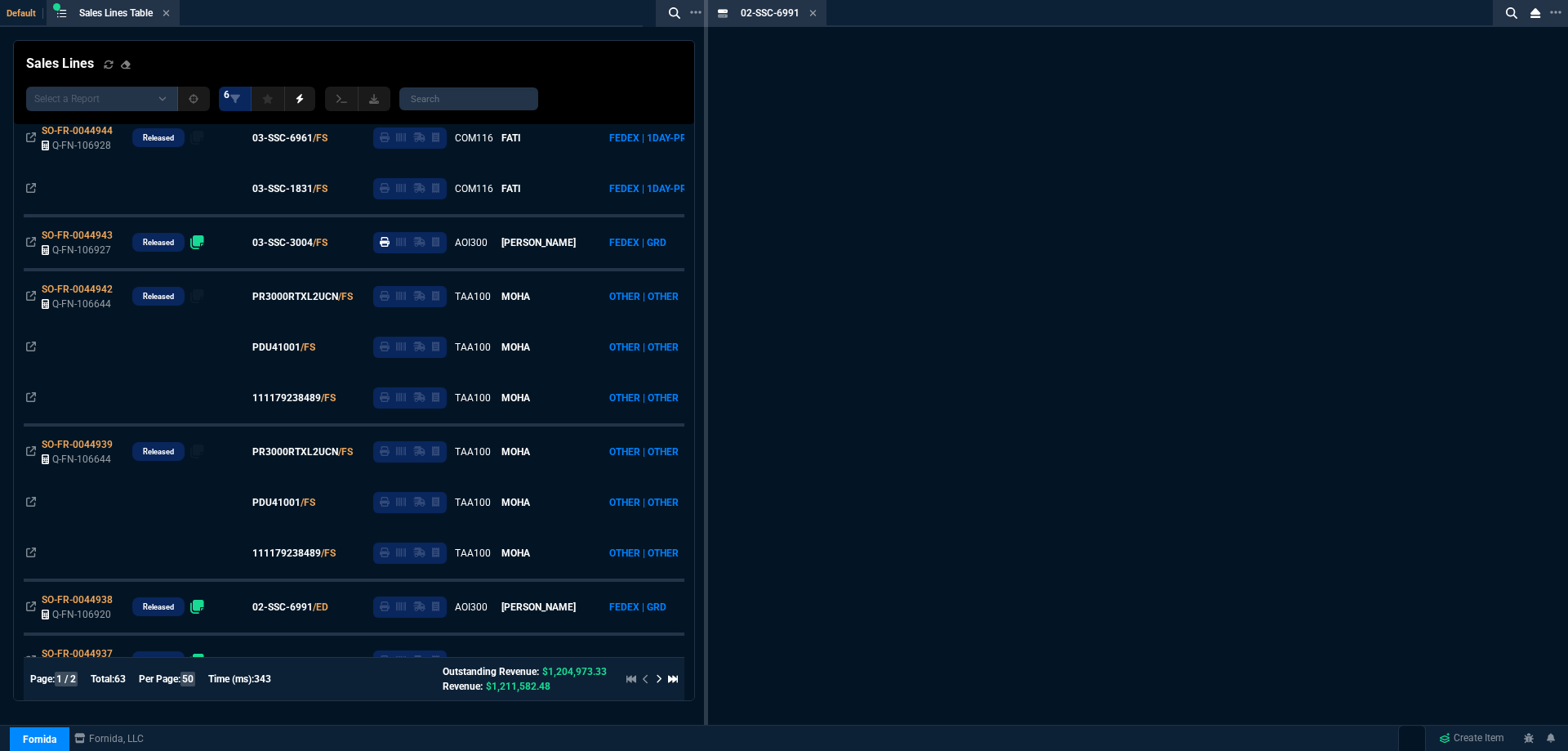
scroll to position [588, 0]
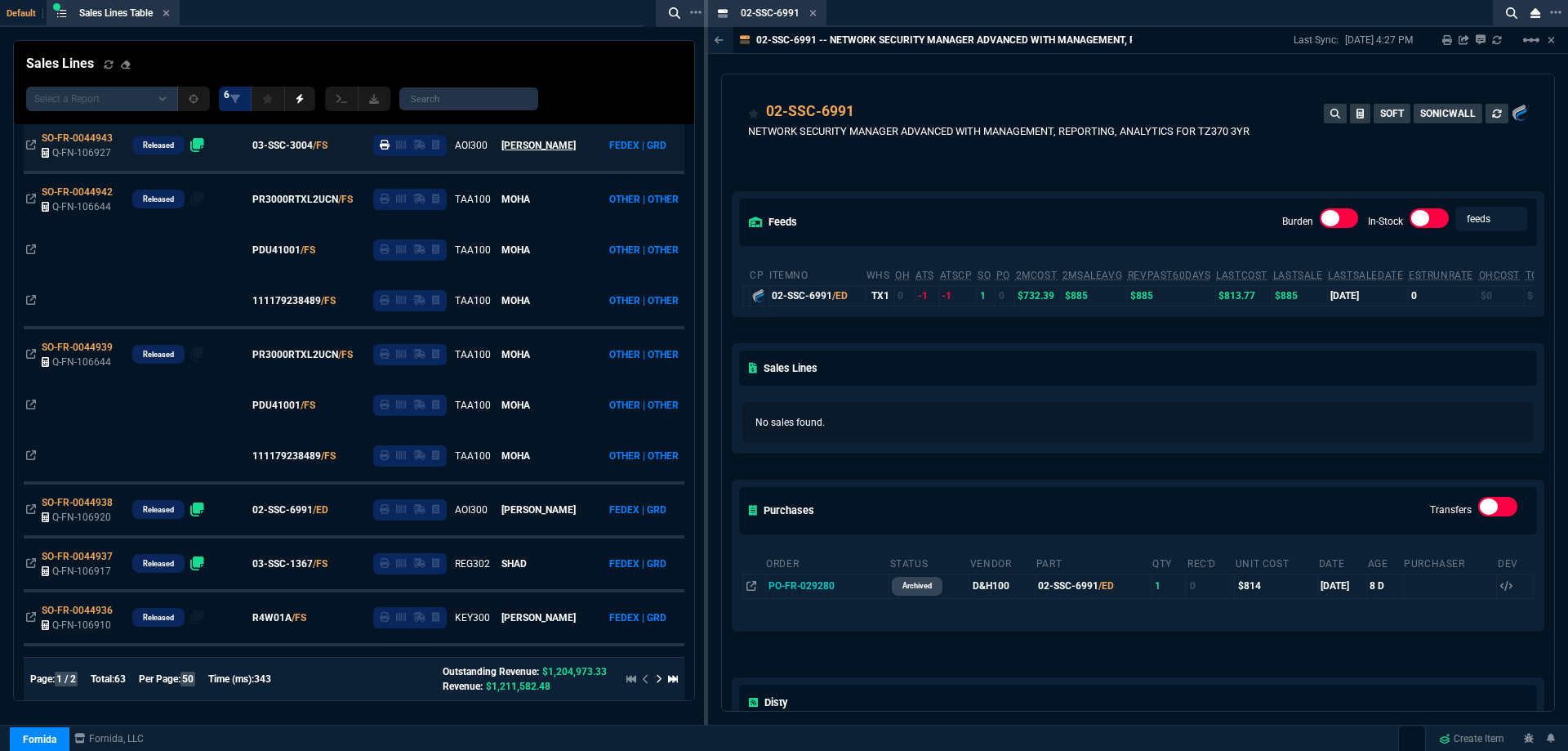
drag, startPoint x: 813, startPoint y: 13, endPoint x: 689, endPoint y: 142, distance: 178.9
click at [812, 13] on icon at bounding box center [813, 12] width 7 height 10
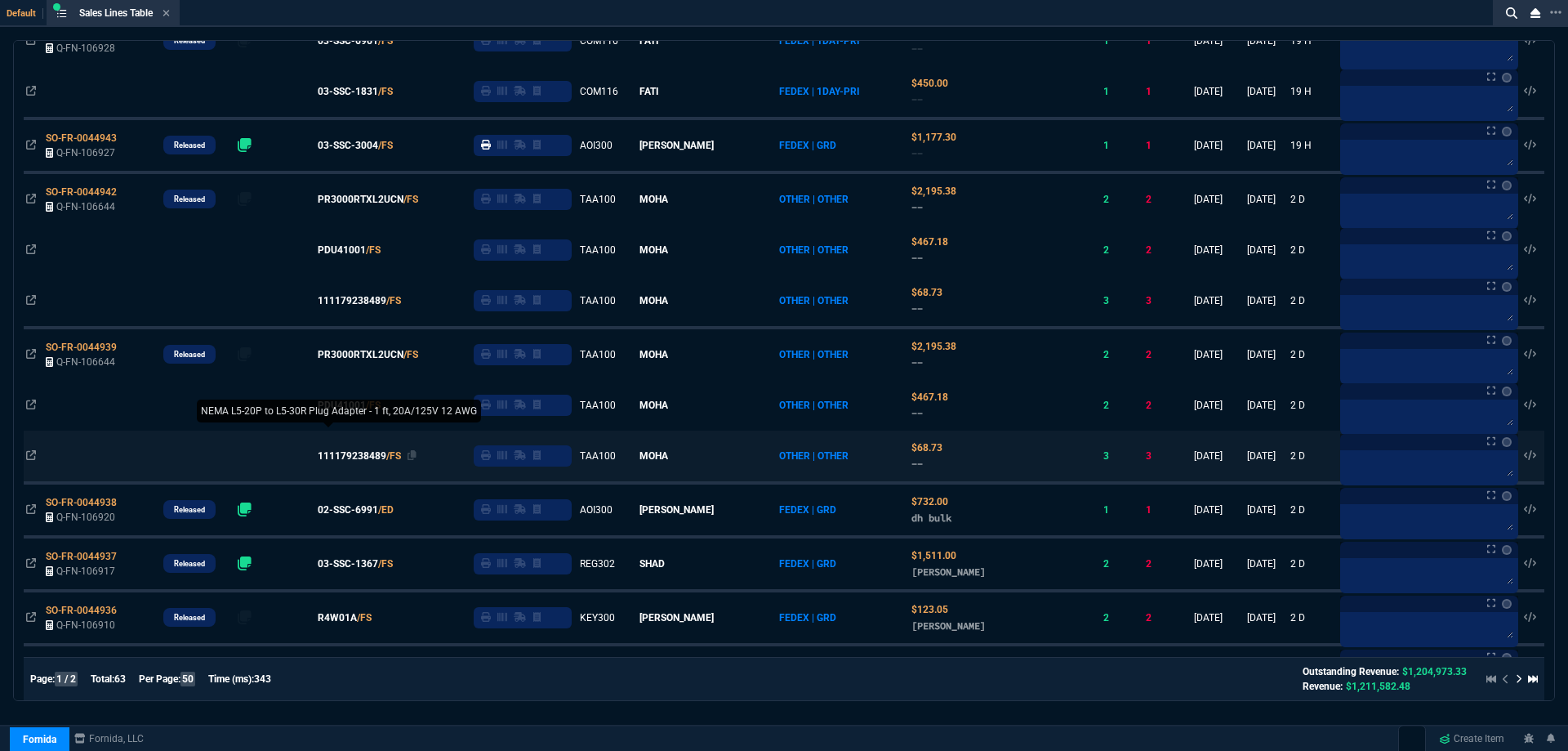
scroll to position [572, 0]
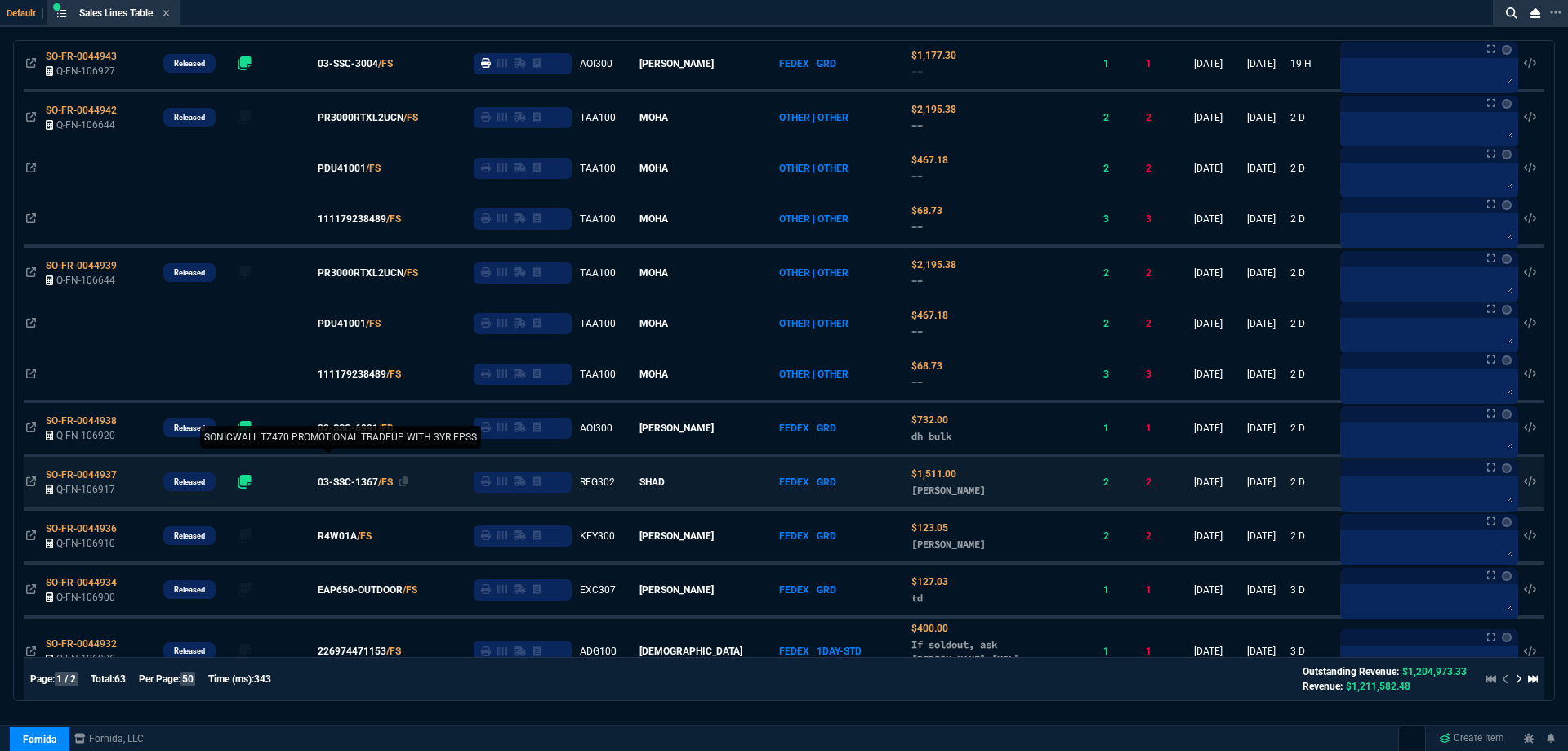
click at [371, 487] on span "03-SSC-1367" at bounding box center [348, 482] width 61 height 15
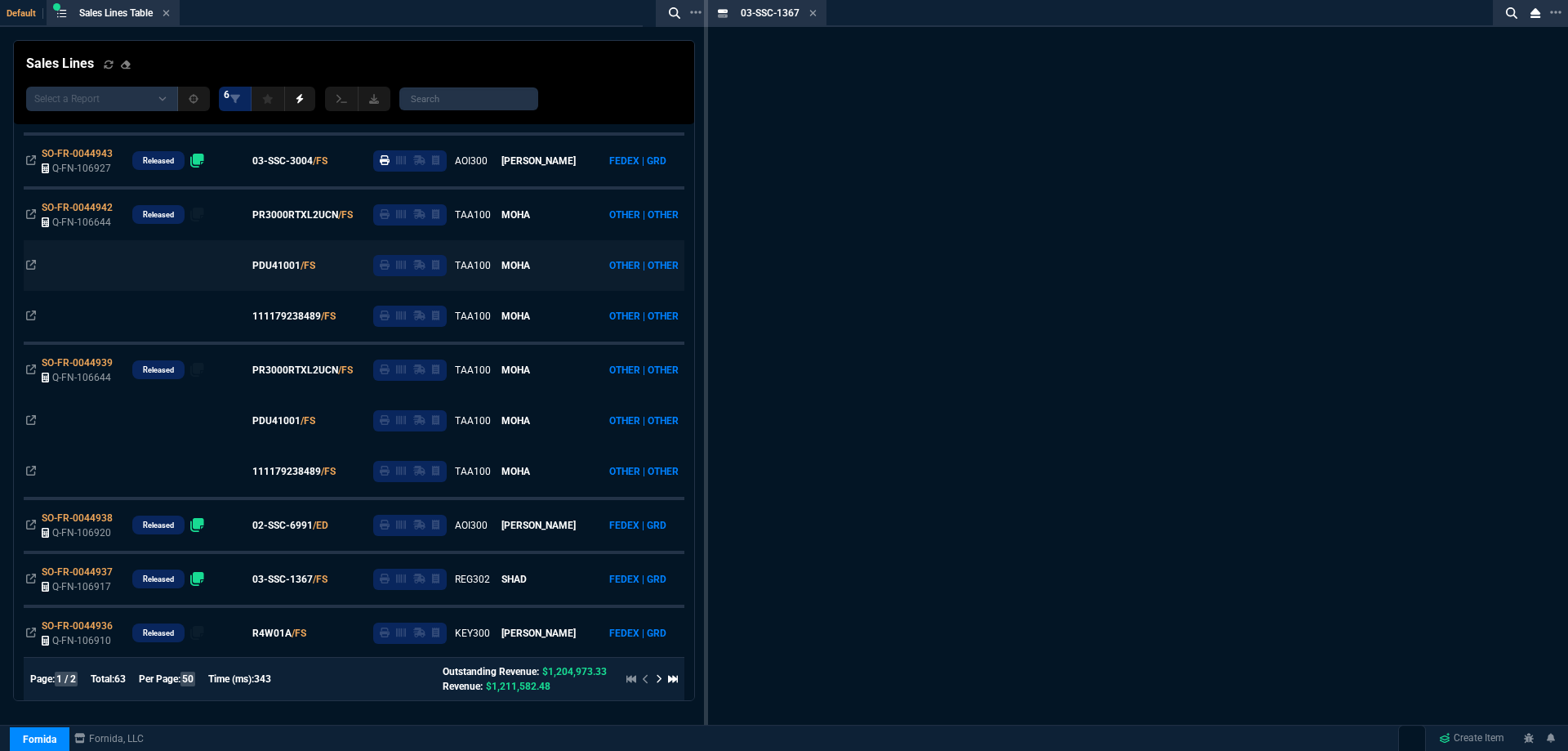
scroll to position [669, 0]
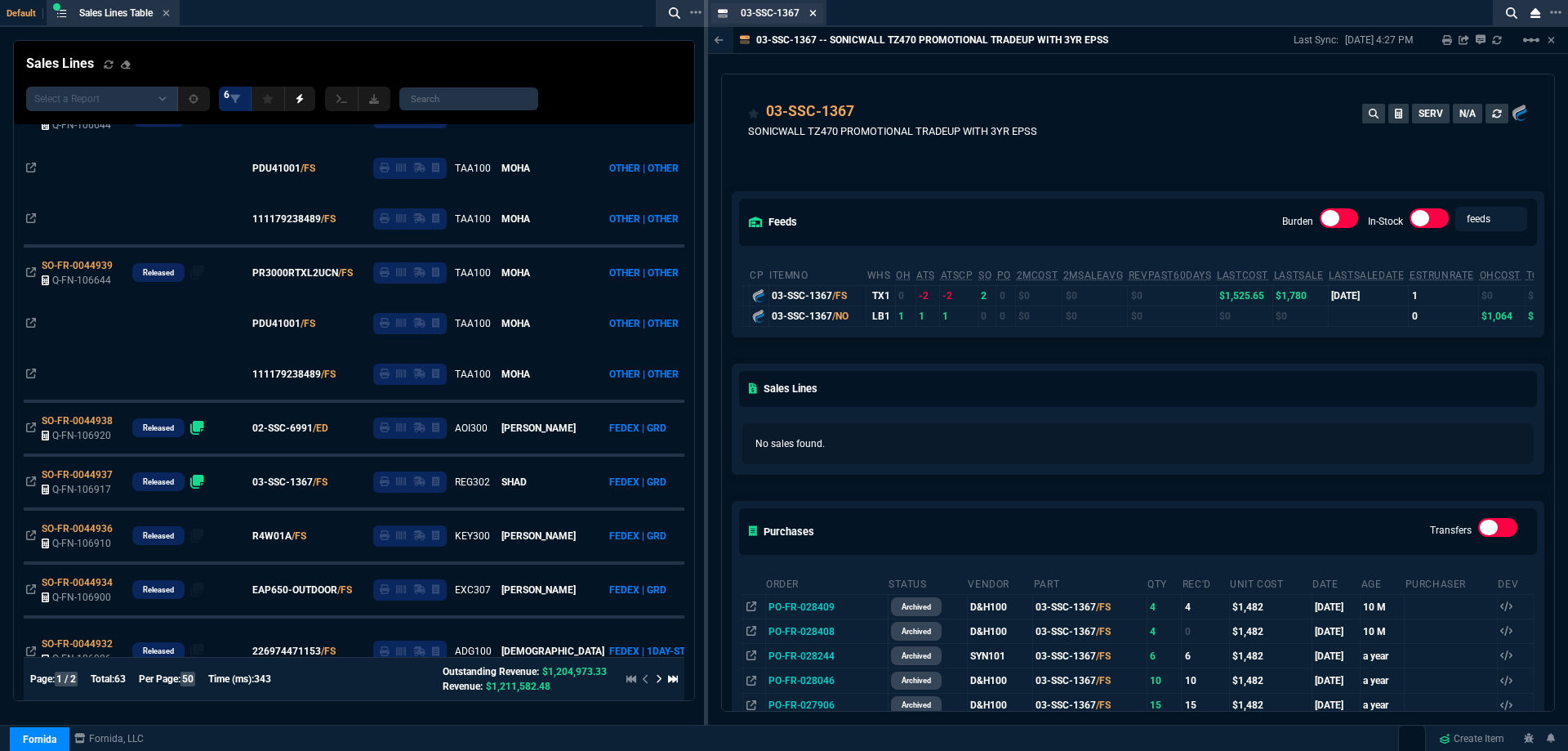
click at [815, 15] on icon at bounding box center [814, 13] width 7 height 7
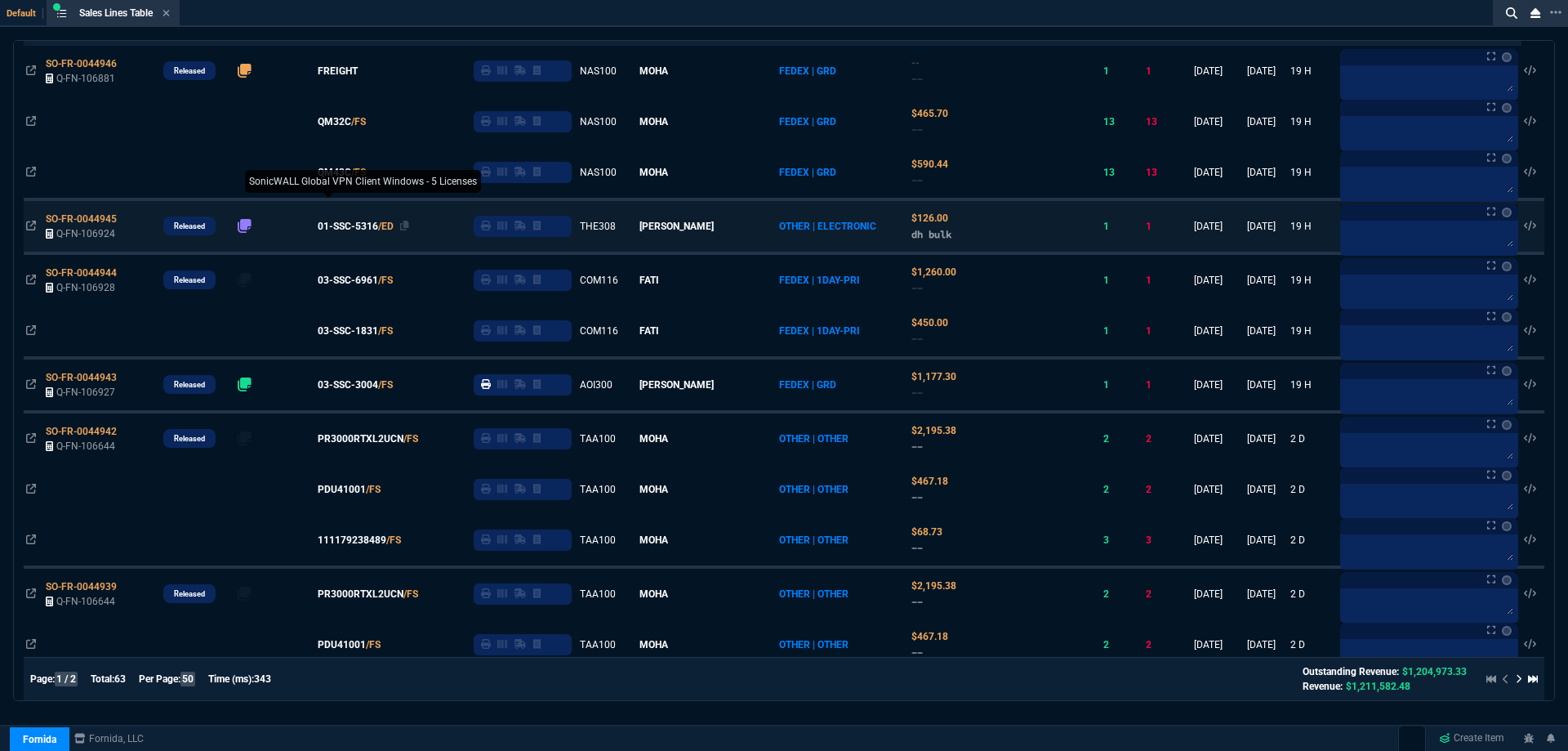
scroll to position [0, 0]
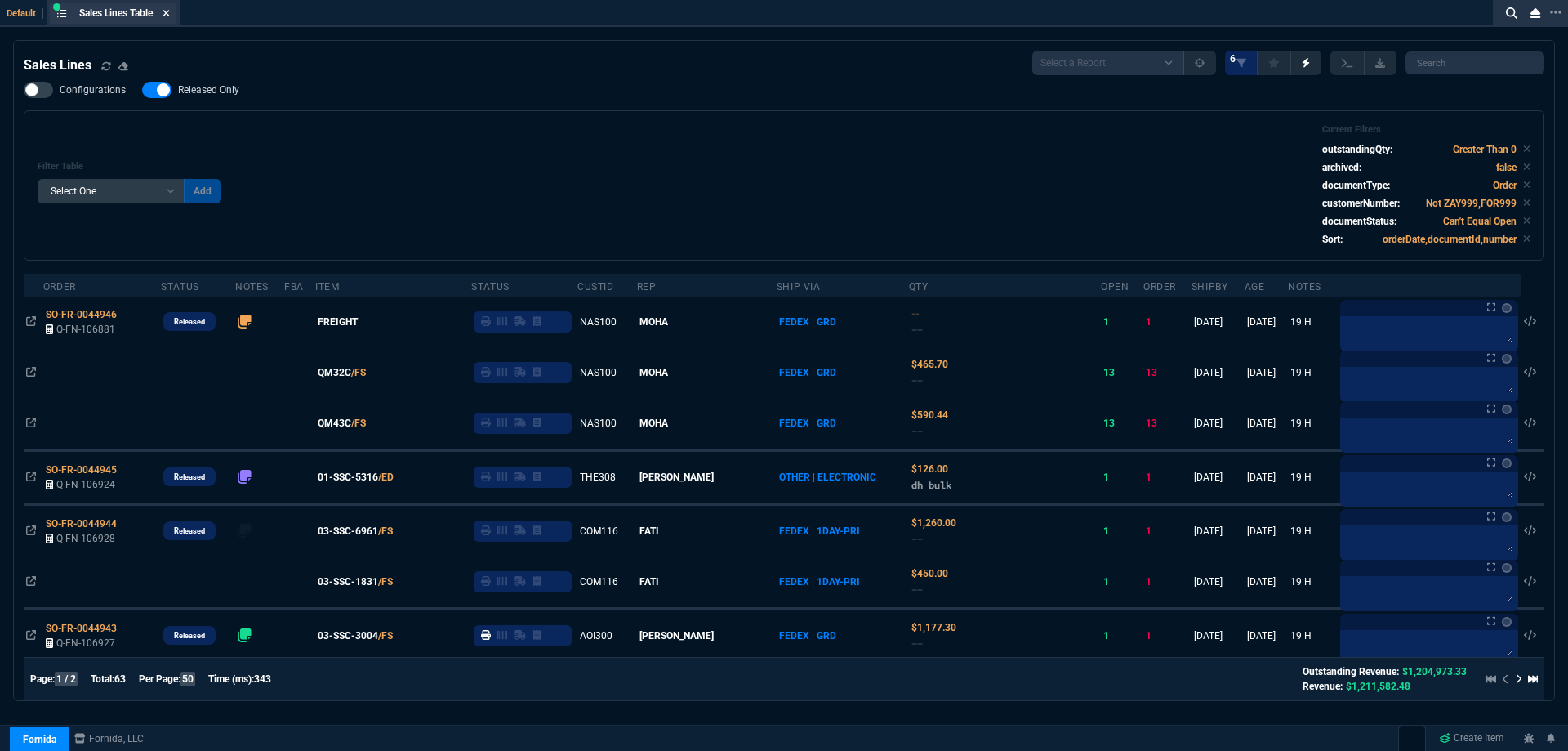
click at [167, 14] on icon at bounding box center [166, 12] width 7 height 10
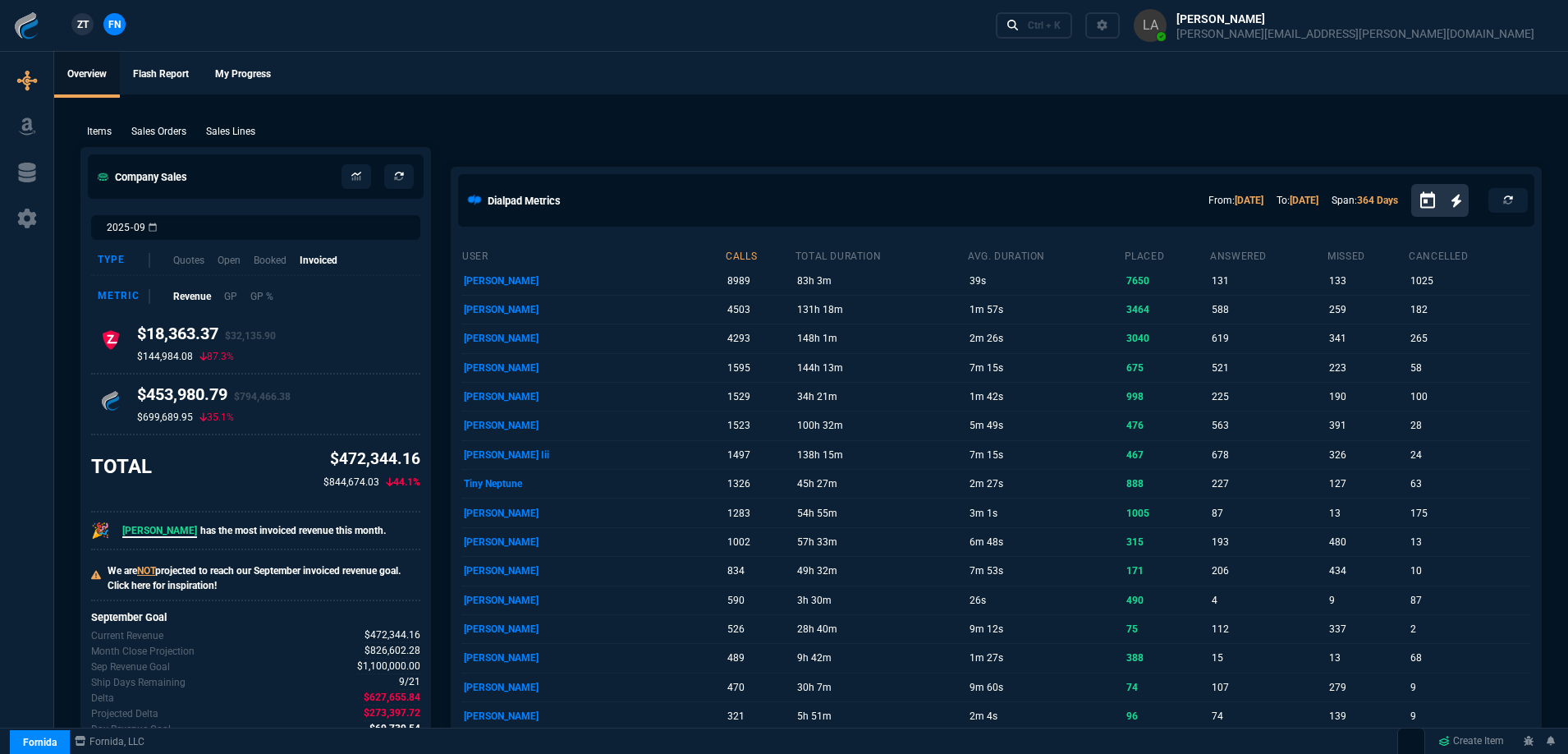
click at [91, 28] on link "ZT" at bounding box center [82, 24] width 22 height 22
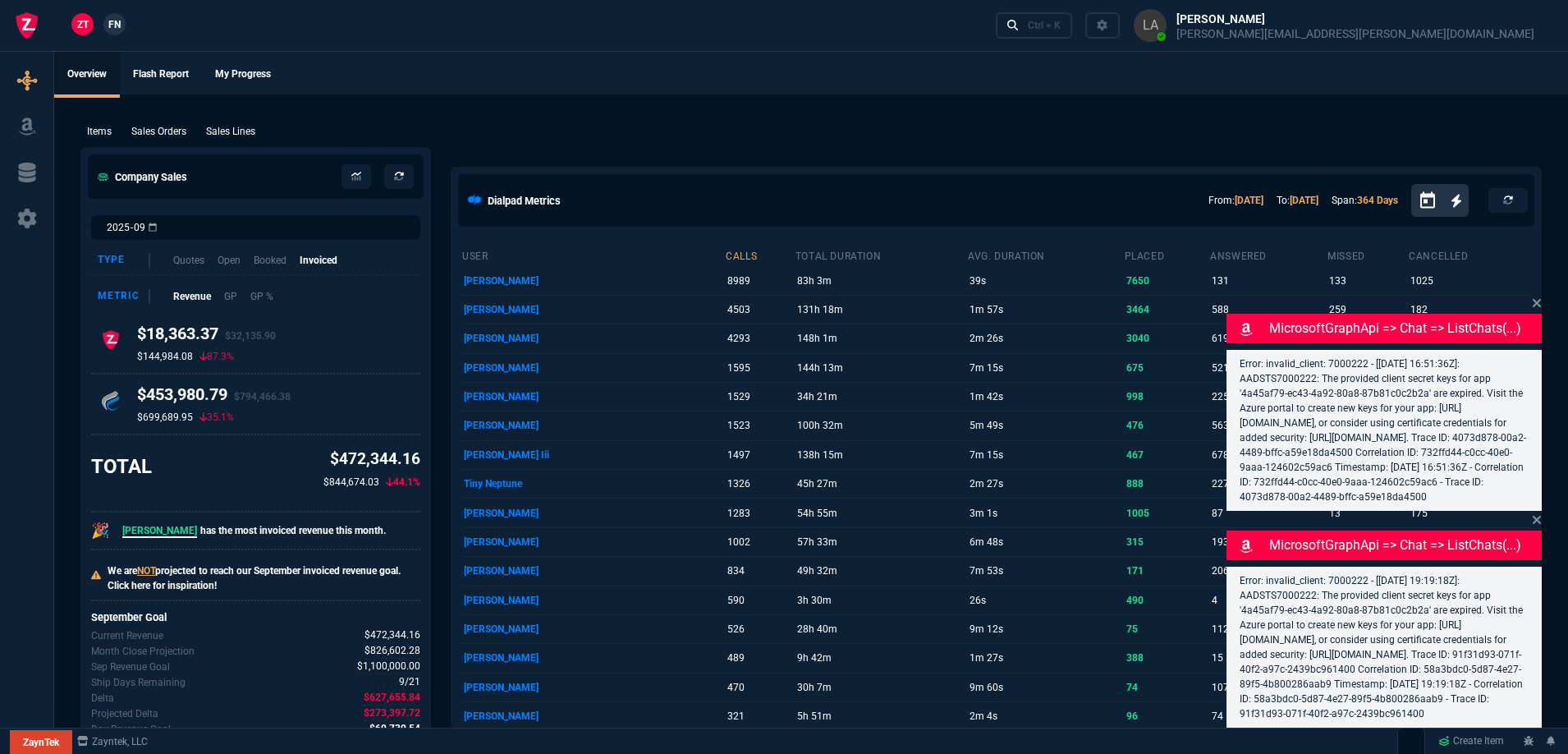
click at [231, 127] on p "Sales Lines" at bounding box center [230, 131] width 49 height 15
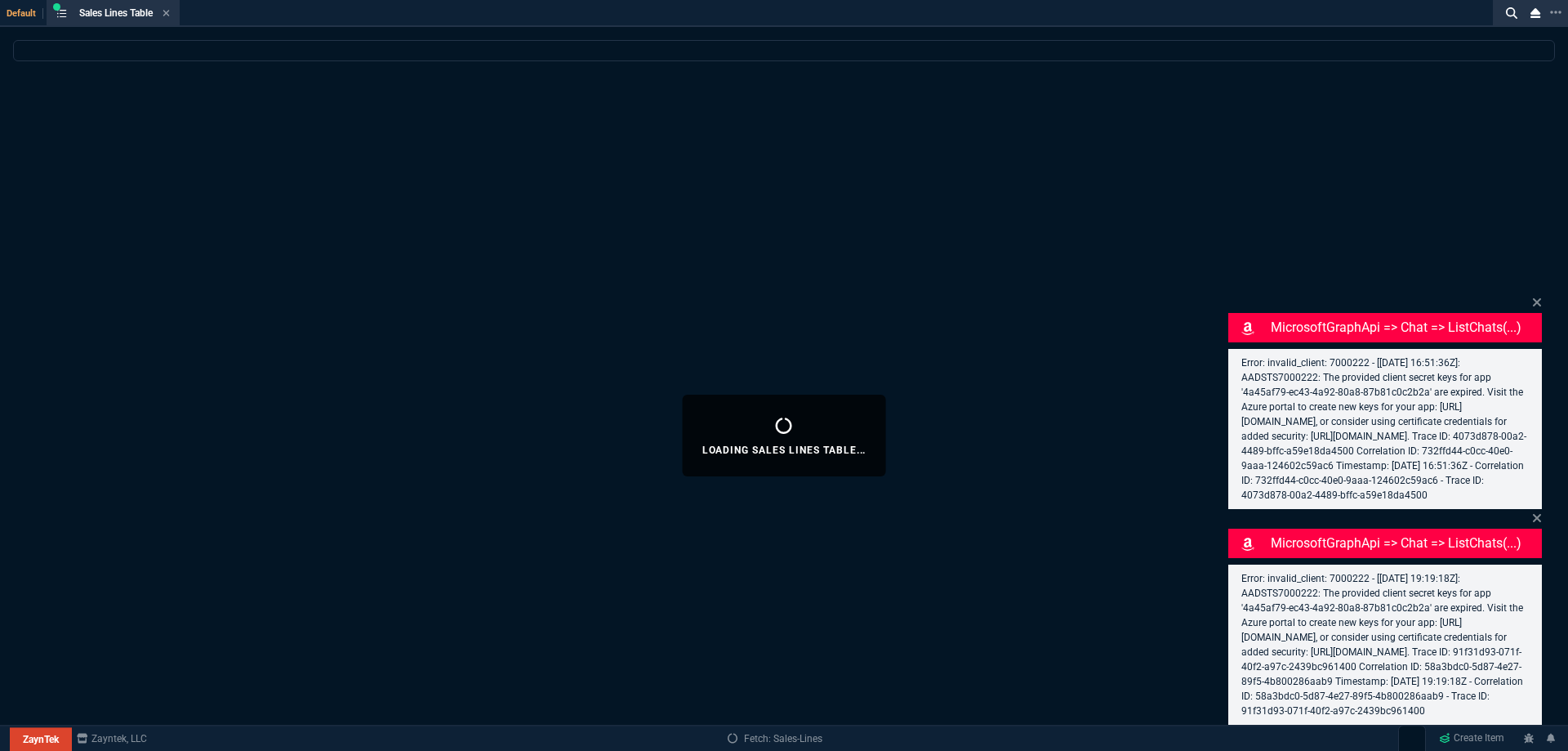
select select
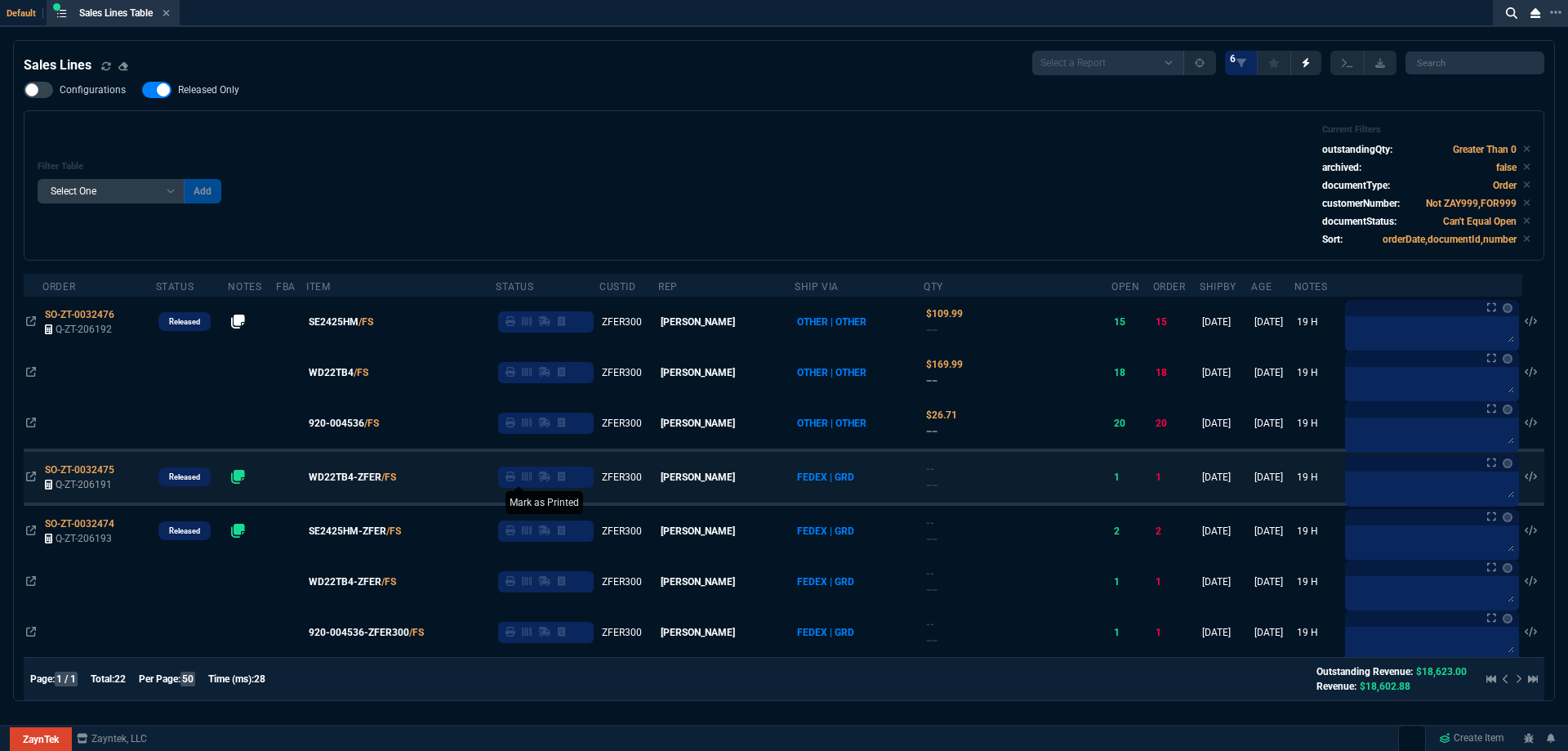
click at [515, 480] on icon at bounding box center [510, 476] width 10 height 10
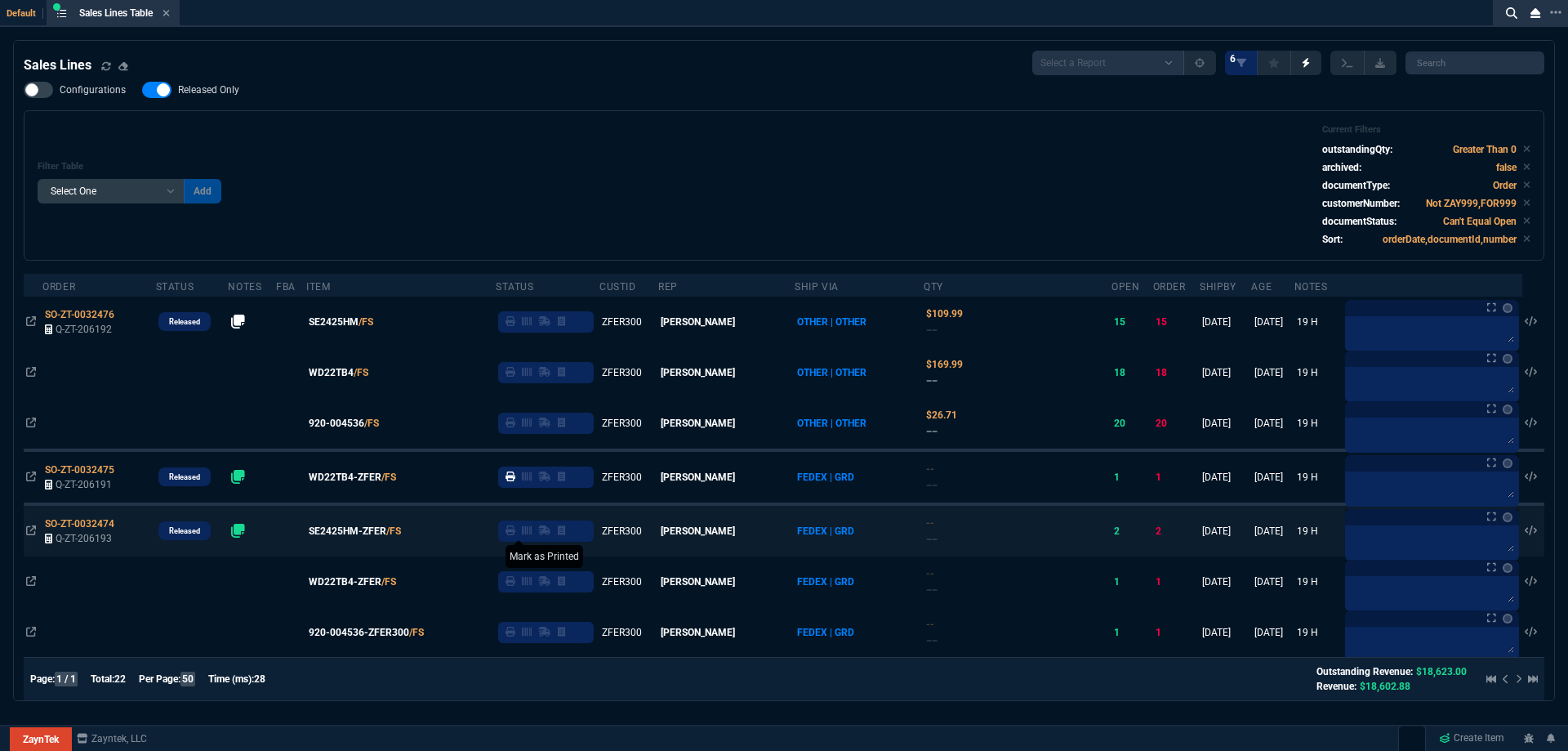
click at [515, 537] on fa-icon at bounding box center [510, 530] width 10 height 11
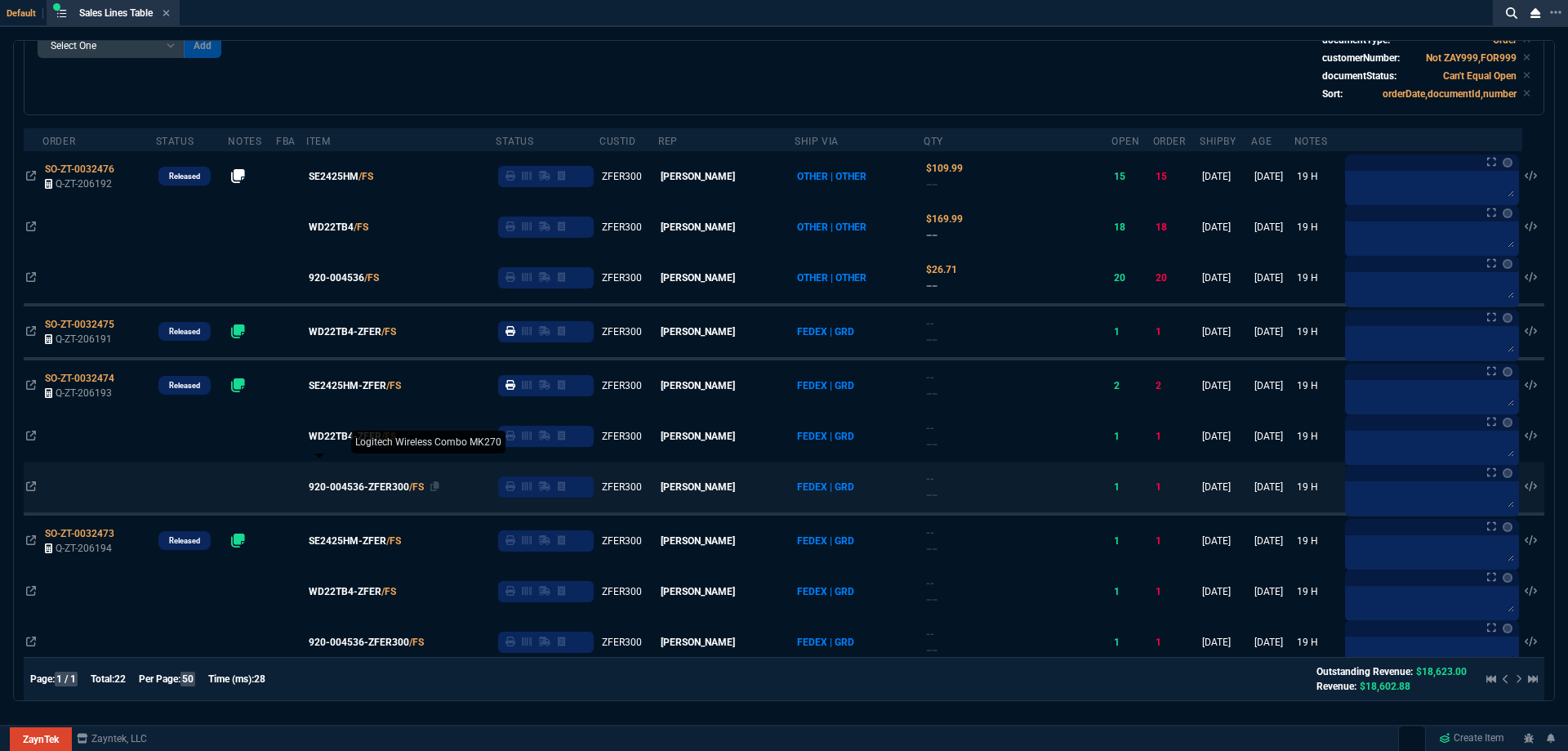
scroll to position [163, 0]
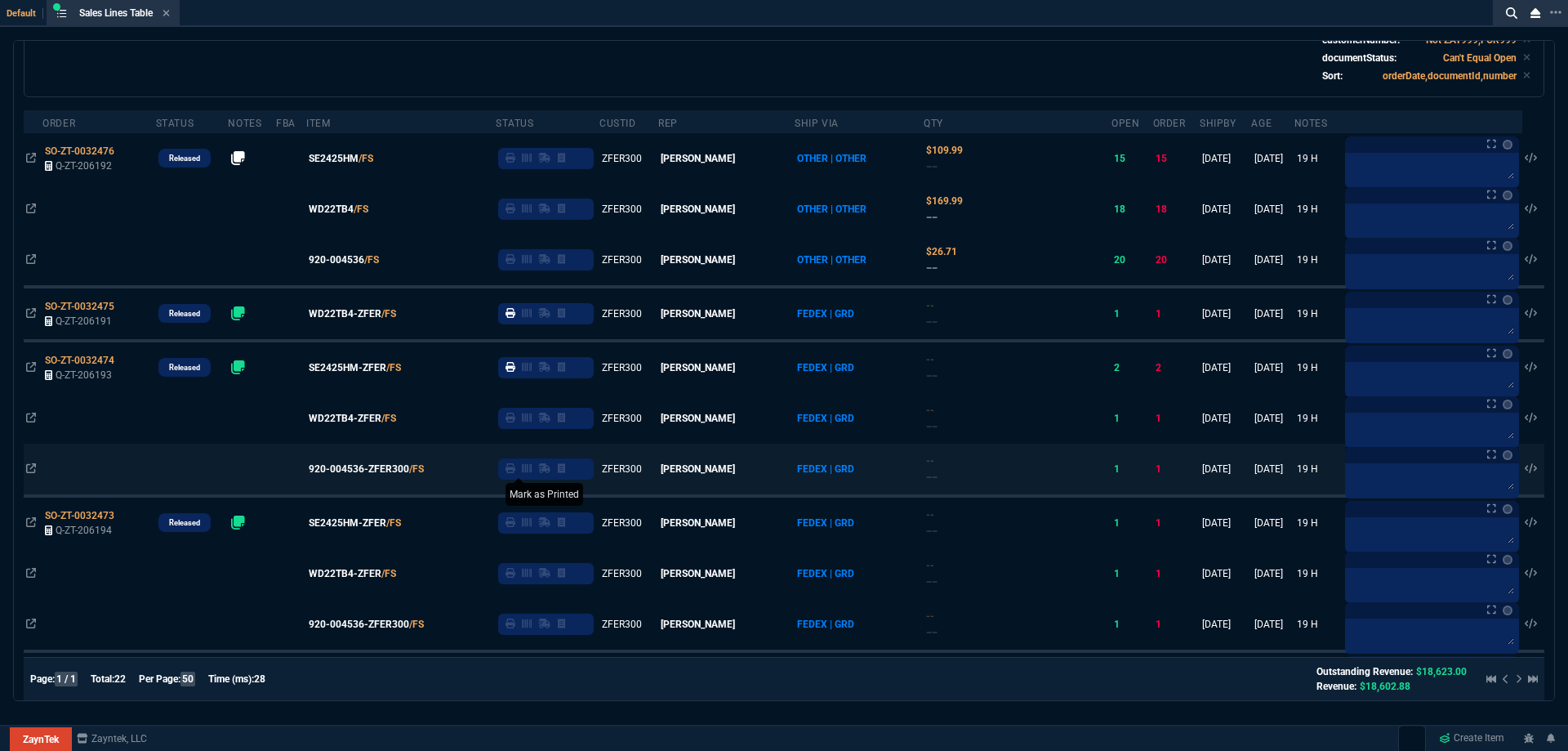
click at [515, 467] on icon at bounding box center [510, 468] width 10 height 10
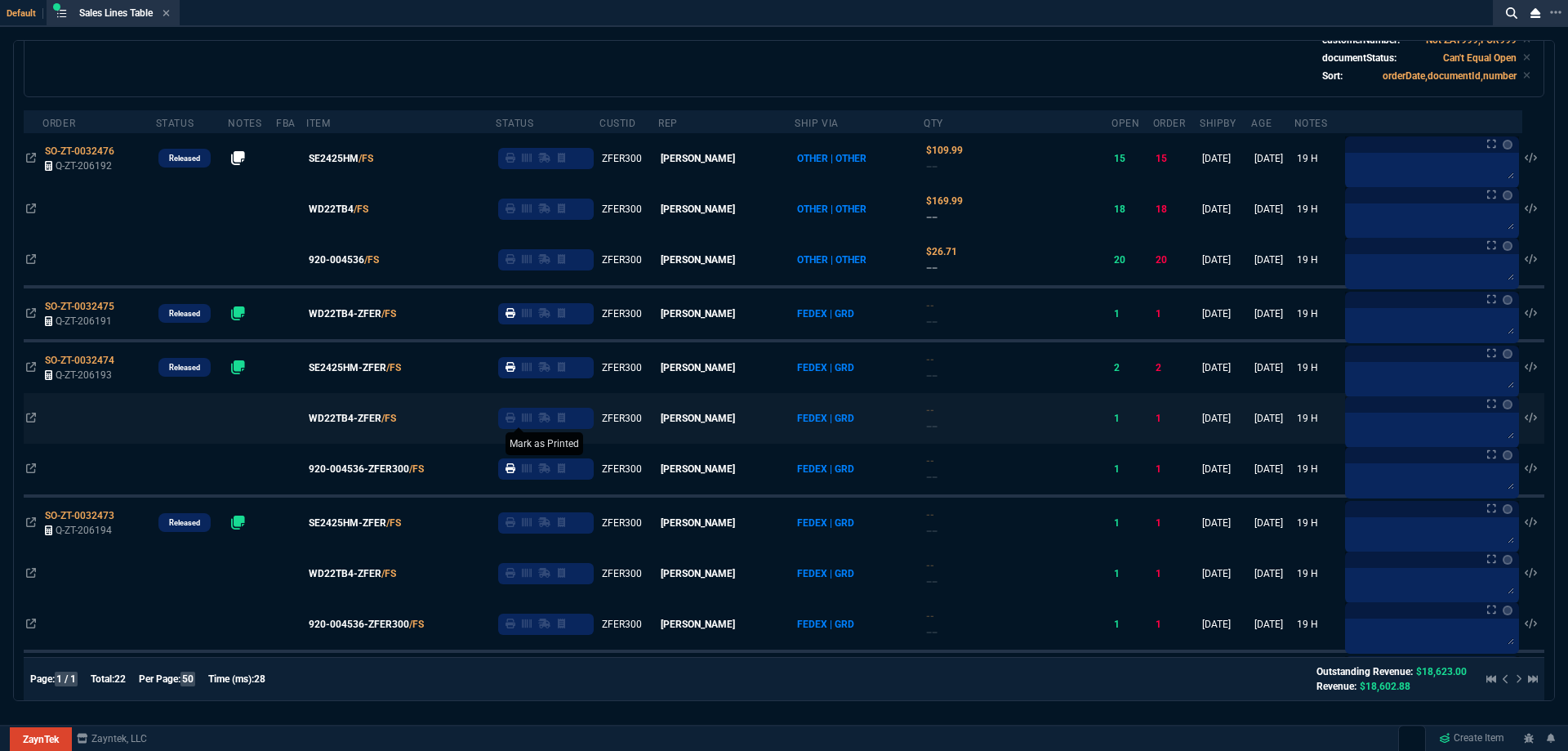
click at [515, 423] on icon at bounding box center [510, 417] width 10 height 10
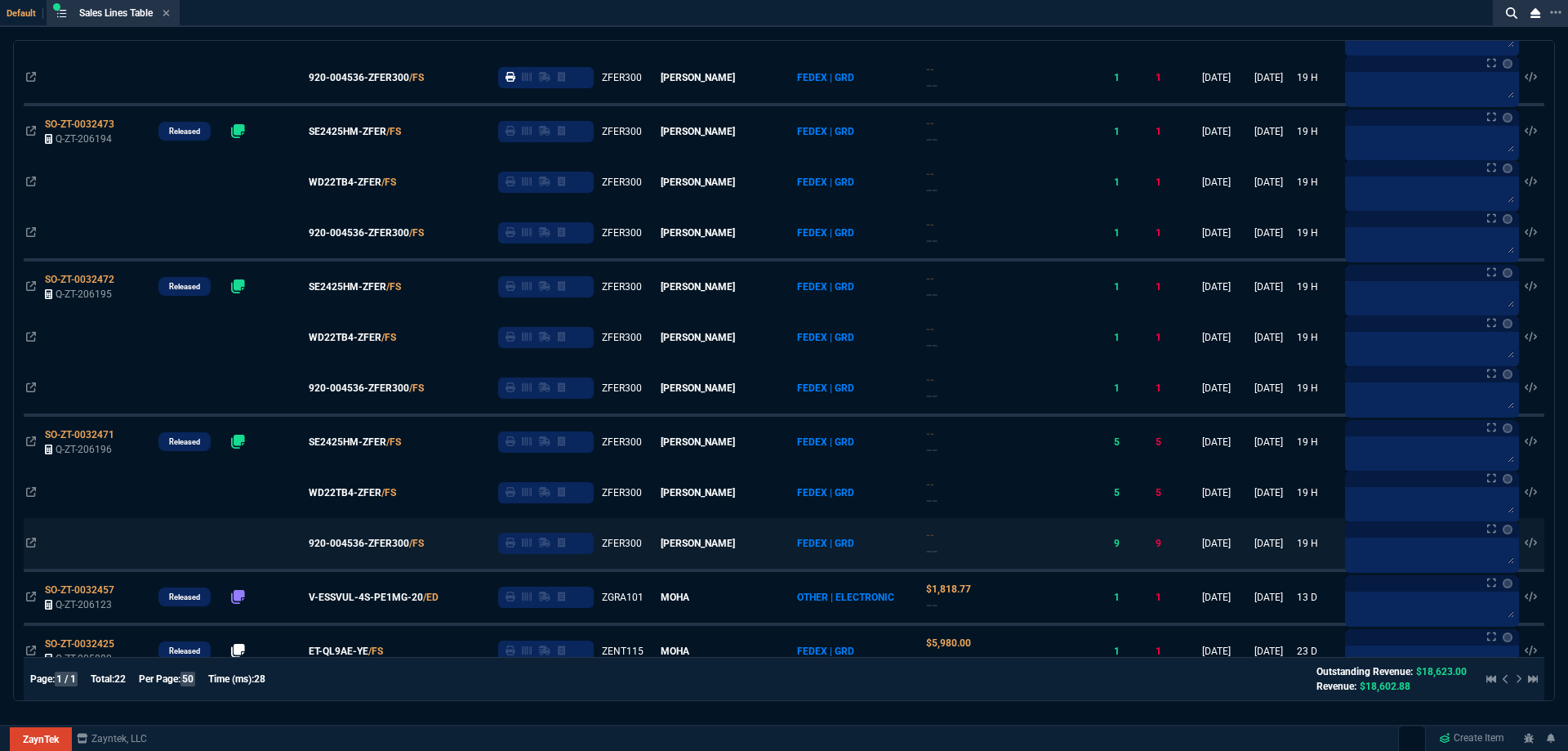
scroll to position [553, 0]
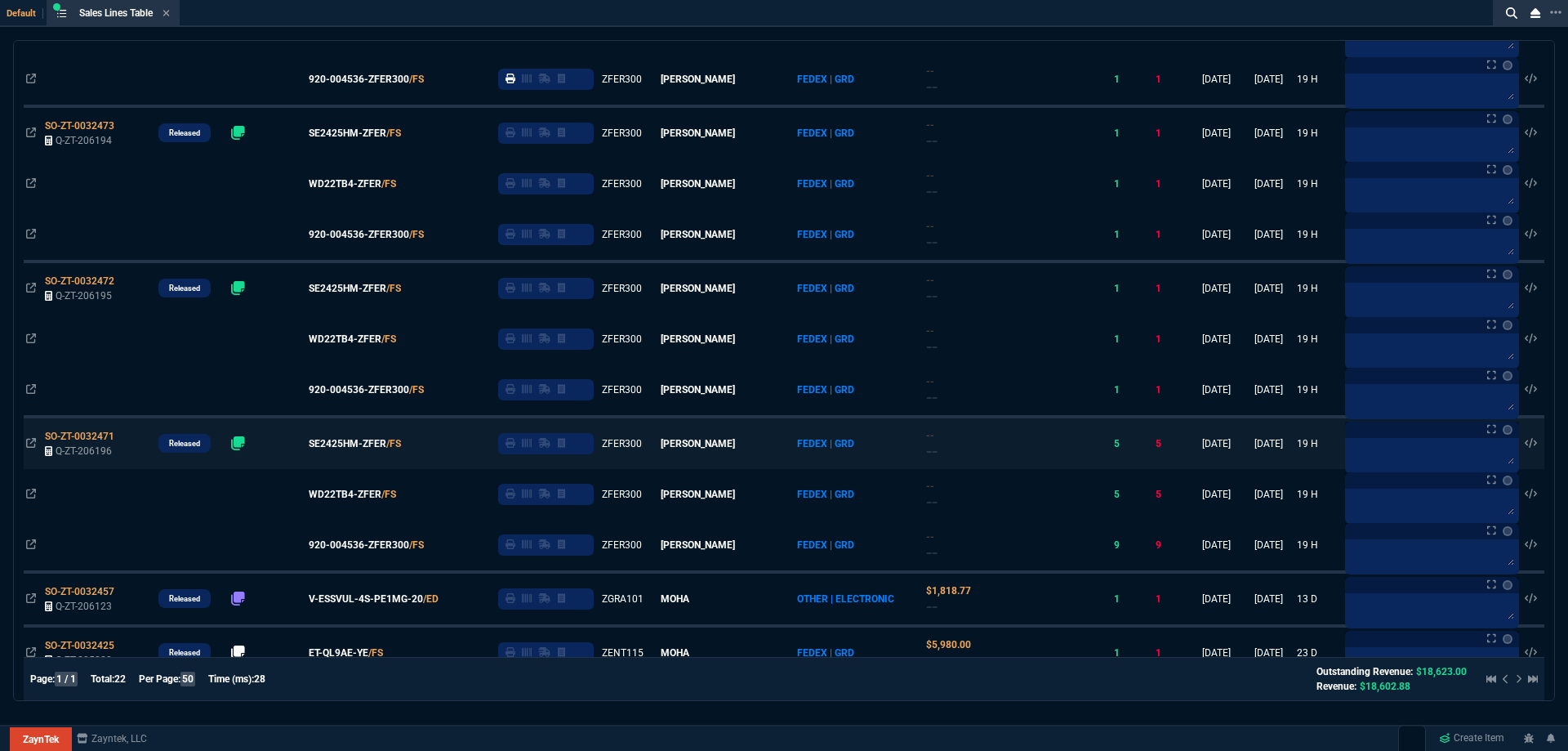
click at [515, 447] on icon at bounding box center [510, 442] width 10 height 10
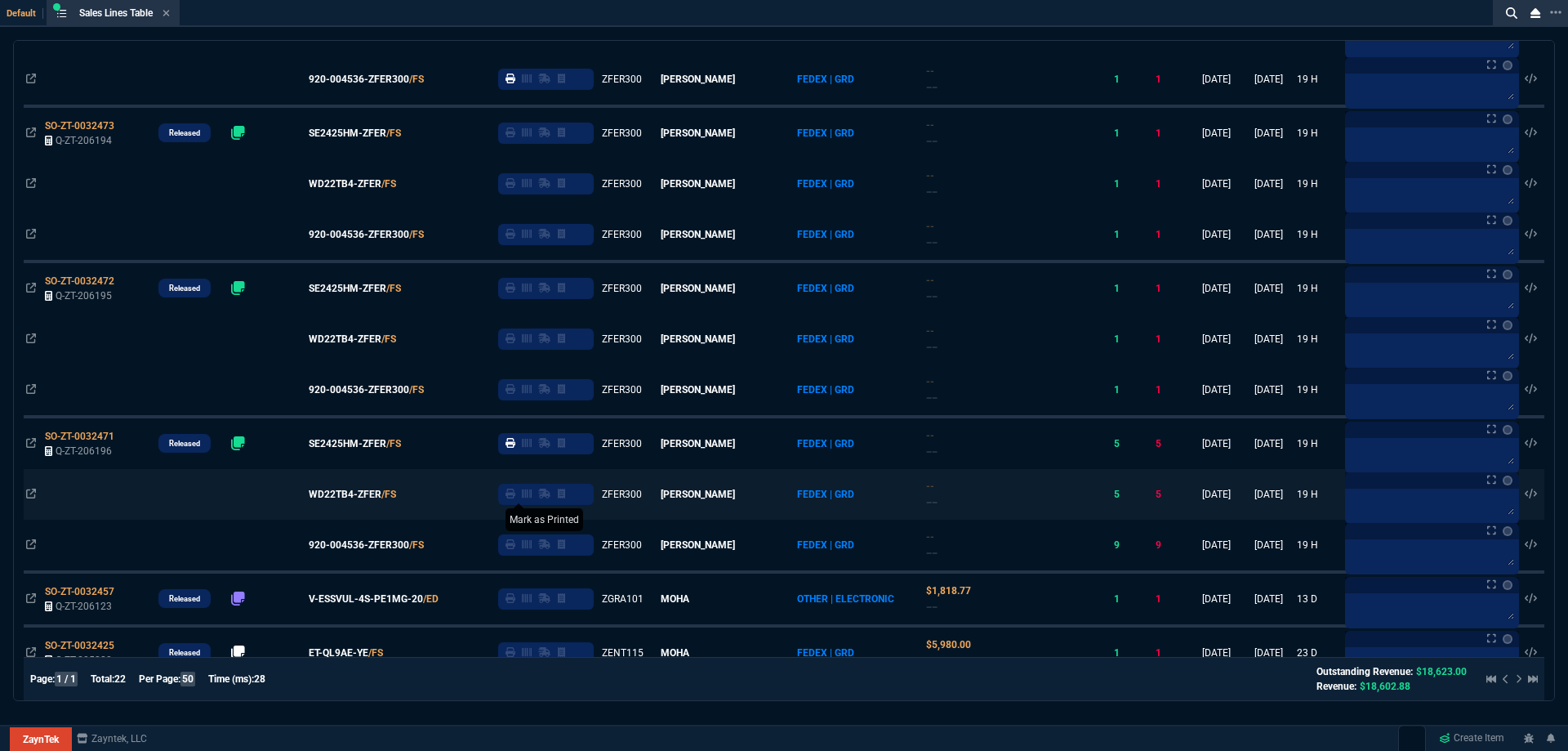
click at [515, 497] on icon at bounding box center [510, 493] width 10 height 10
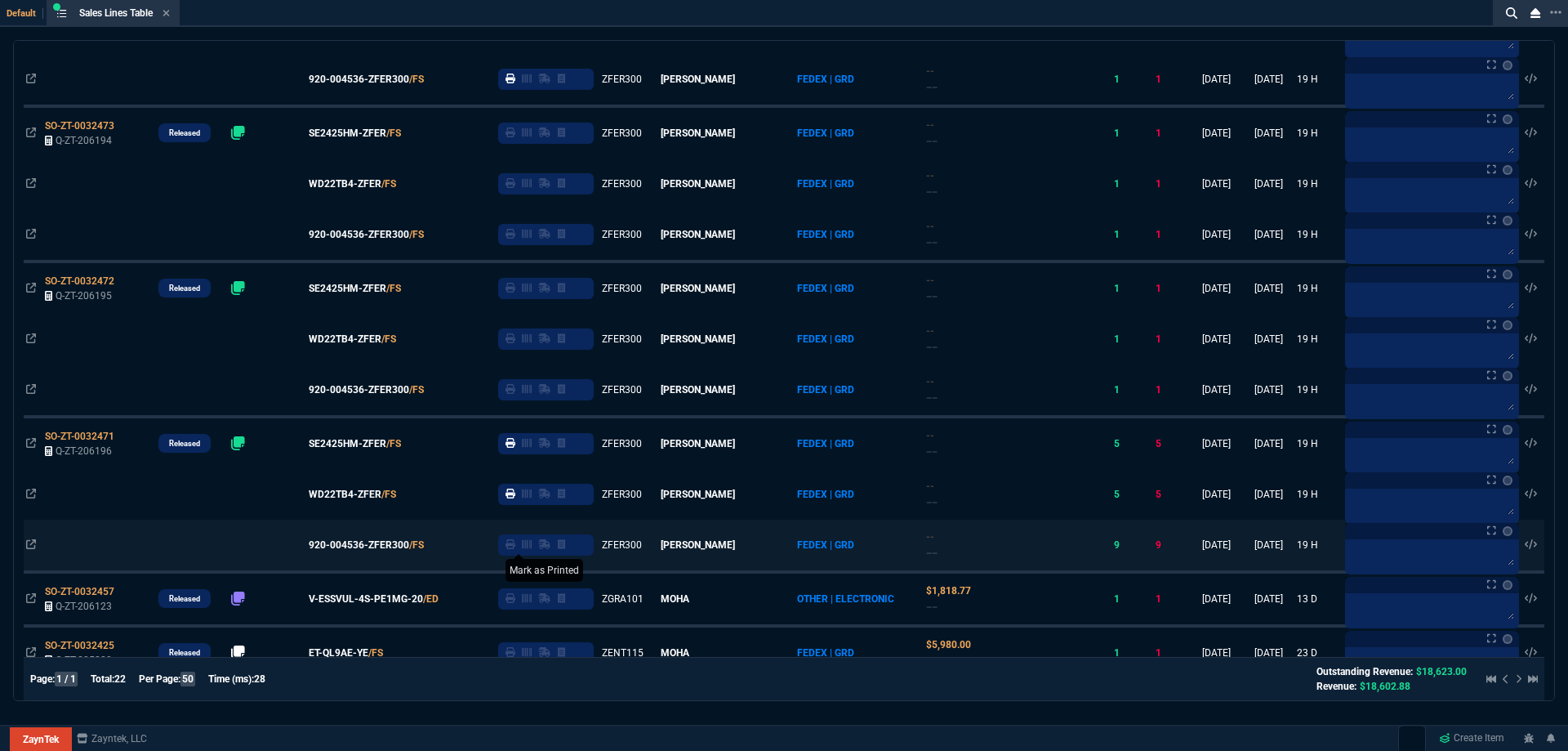
click at [515, 547] on icon at bounding box center [510, 543] width 10 height 10
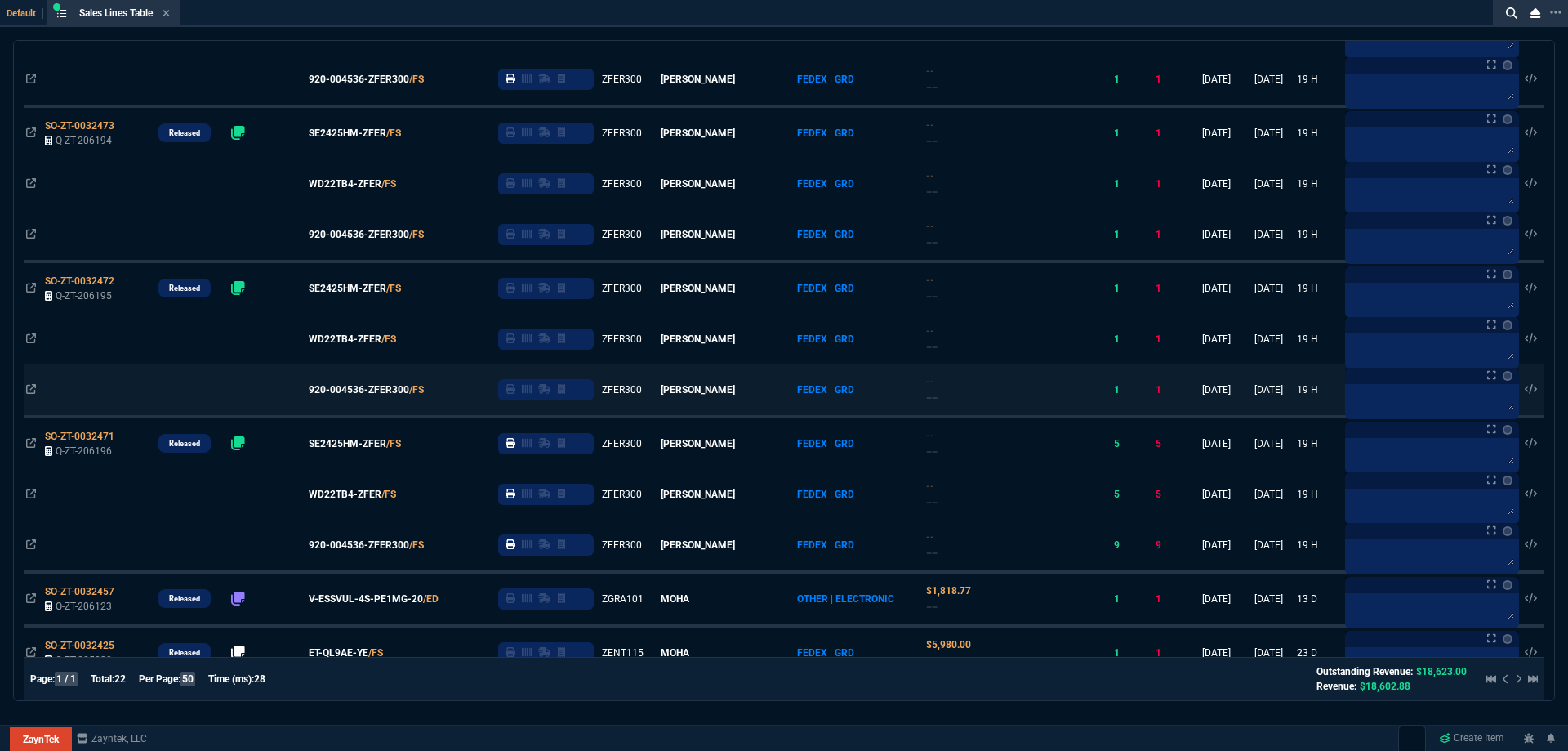
drag, startPoint x: 541, startPoint y: 390, endPoint x: 538, endPoint y: 370, distance: 20.2
click at [515, 390] on icon at bounding box center [510, 388] width 10 height 10
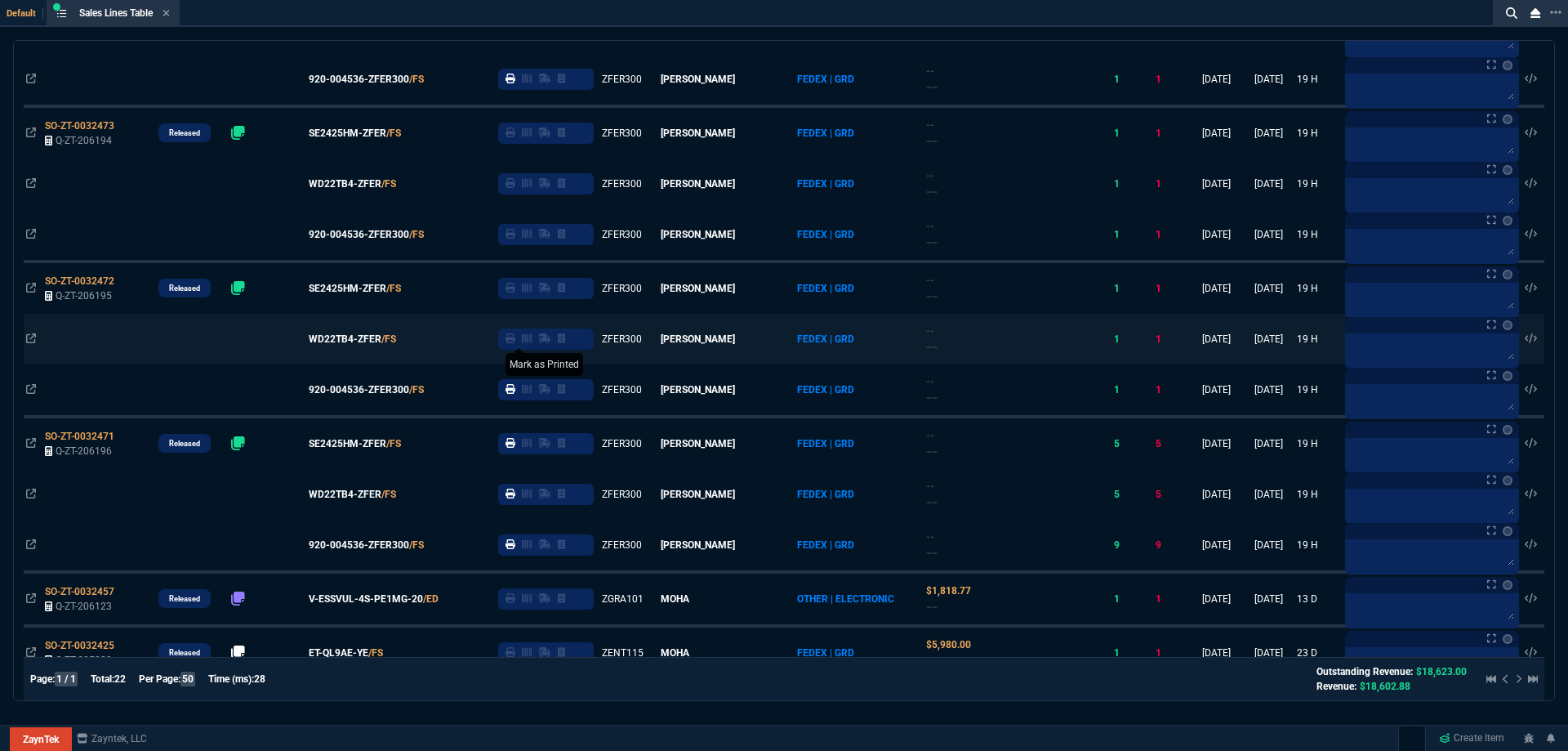
click at [515, 342] on icon at bounding box center [510, 338] width 10 height 10
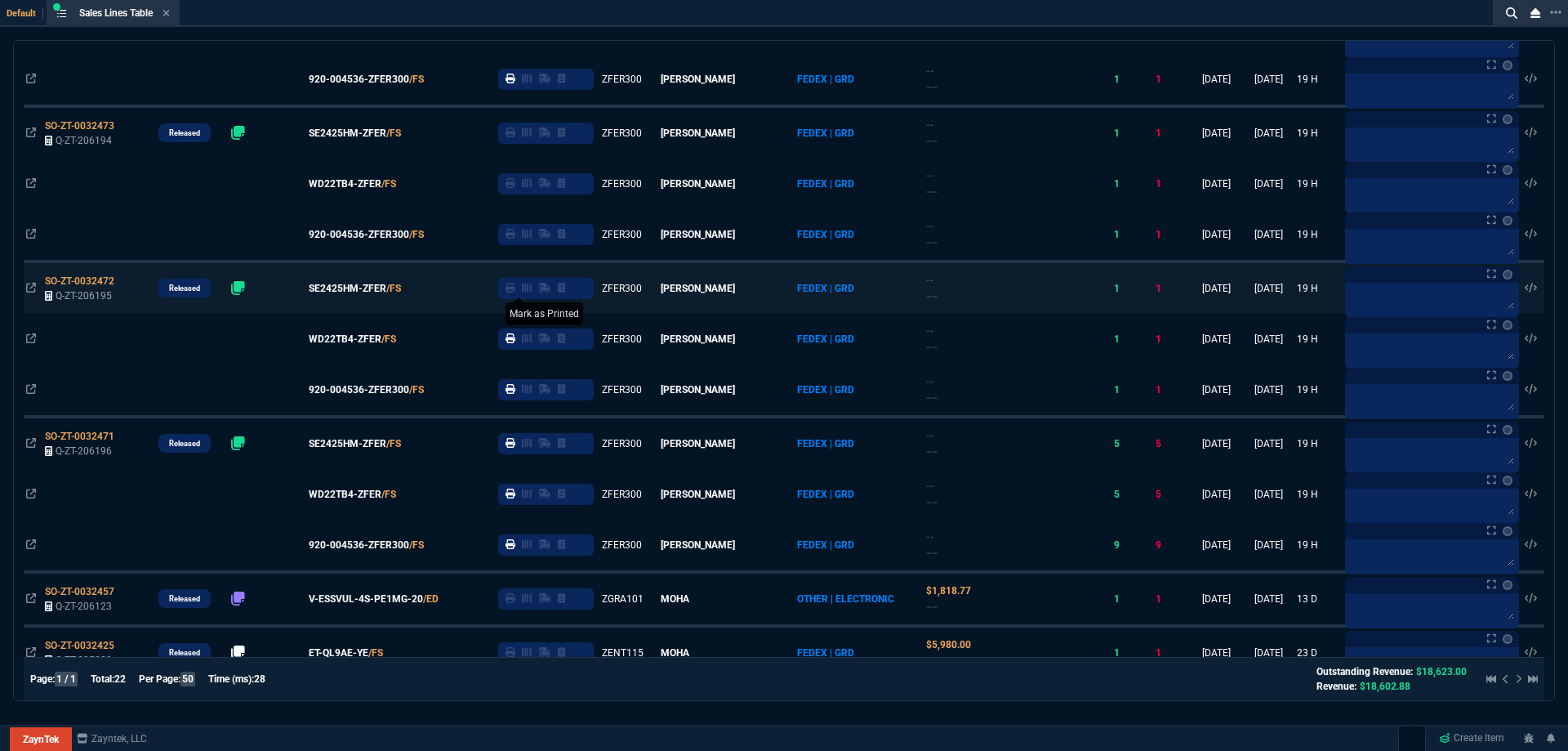
click at [515, 293] on icon at bounding box center [510, 287] width 10 height 10
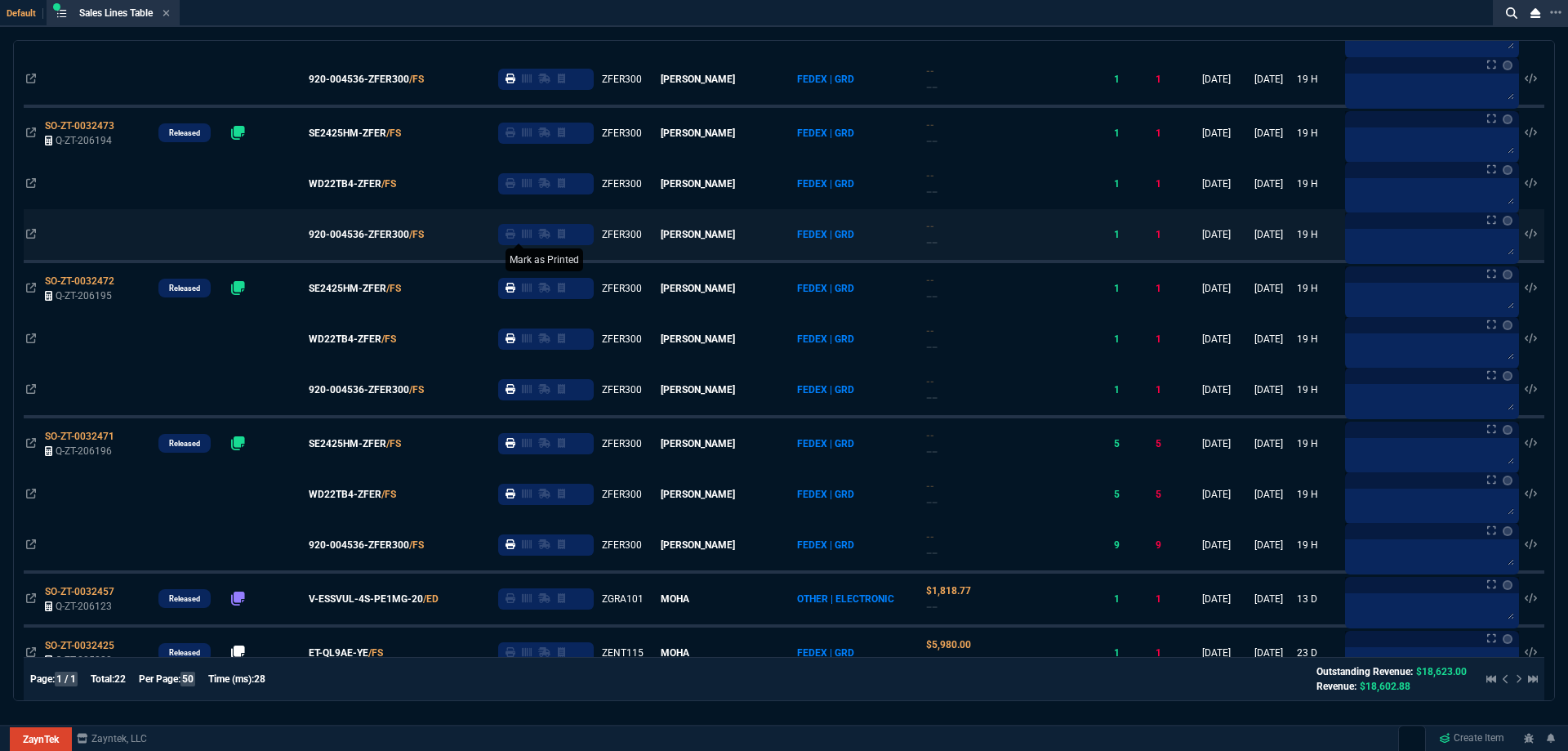
click at [515, 239] on icon at bounding box center [510, 234] width 10 height 10
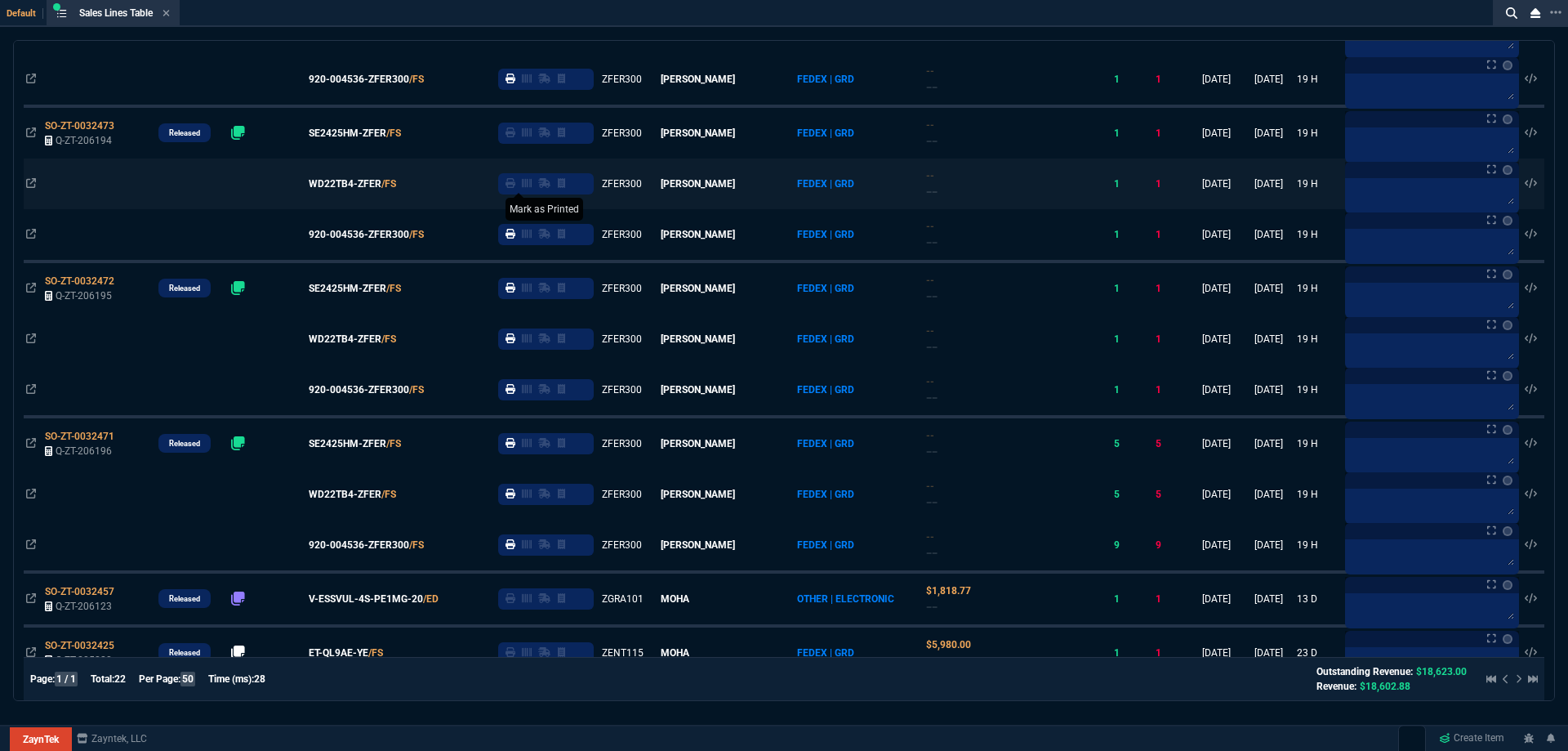
click at [515, 187] on icon at bounding box center [510, 182] width 10 height 10
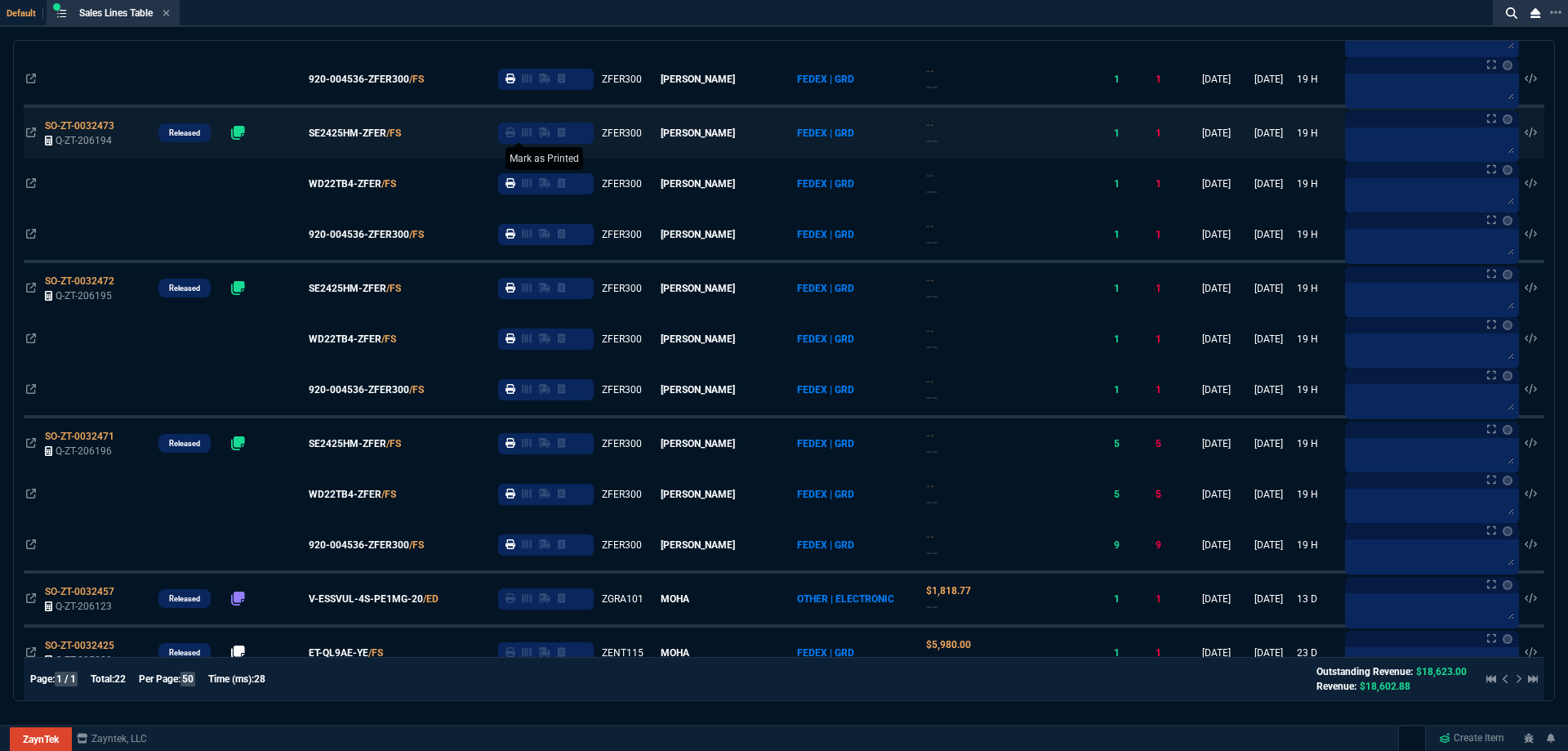
click at [515, 136] on icon at bounding box center [510, 132] width 10 height 10
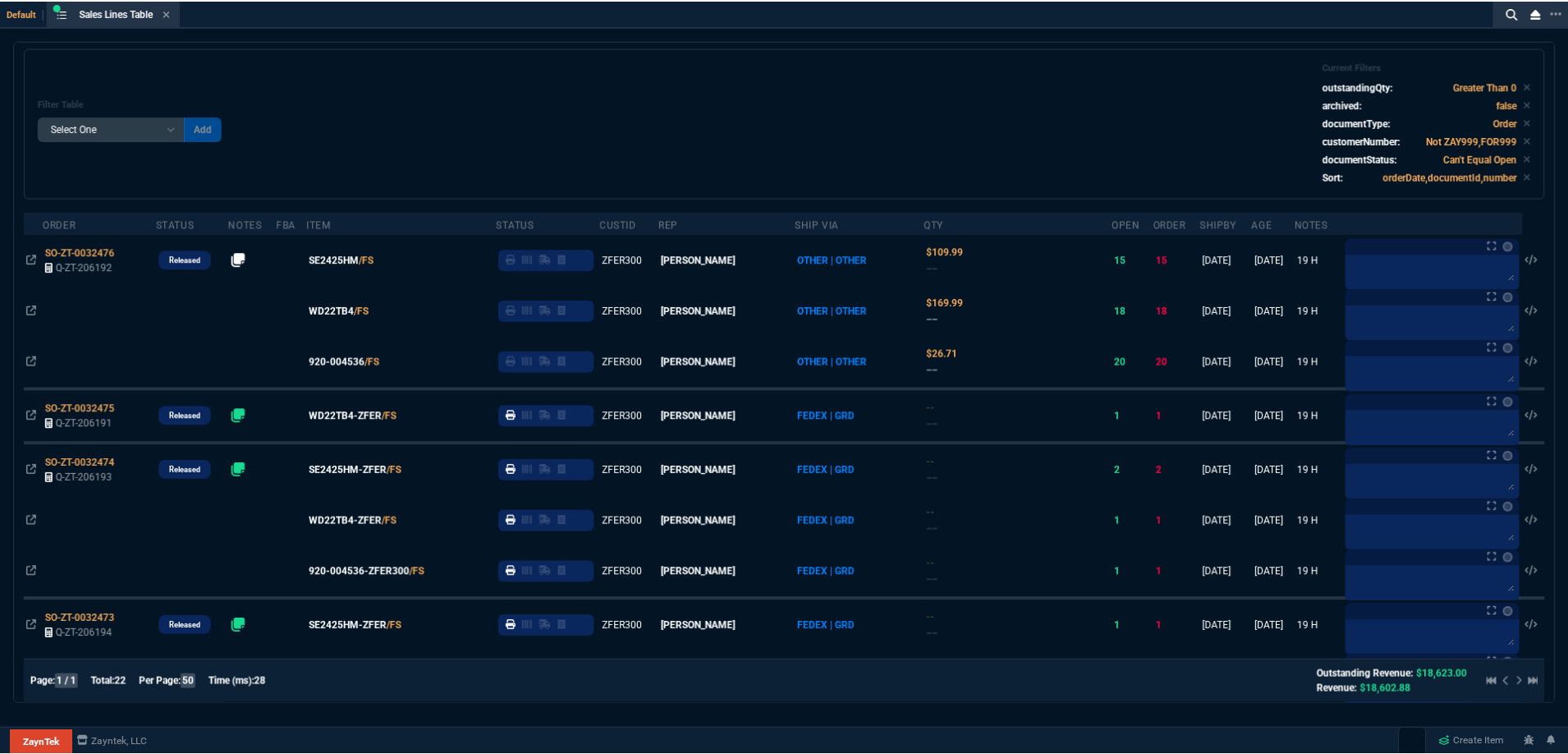
scroll to position [0, 0]
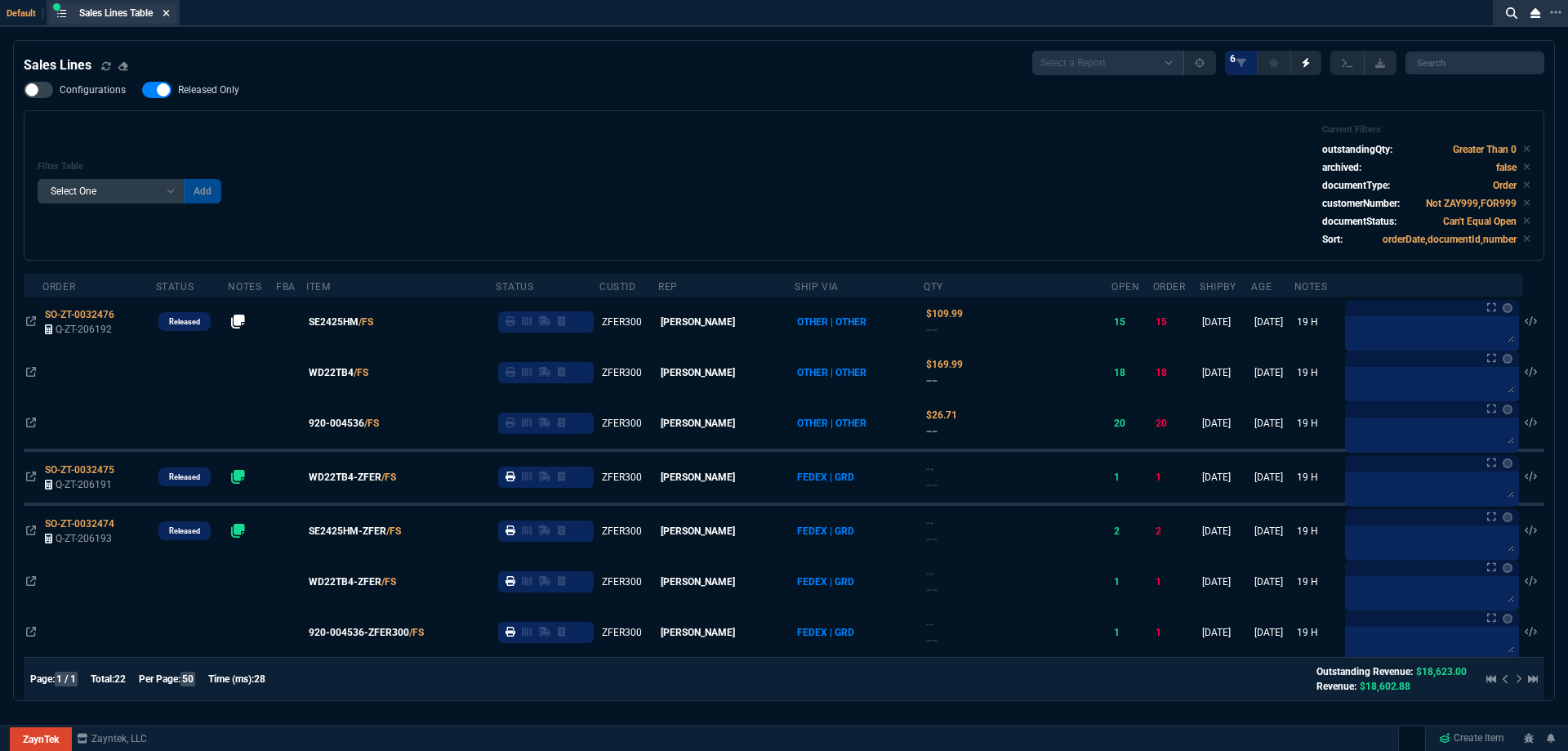
click at [168, 15] on icon at bounding box center [167, 13] width 7 height 7
